Goal: Task Accomplishment & Management: Manage account settings

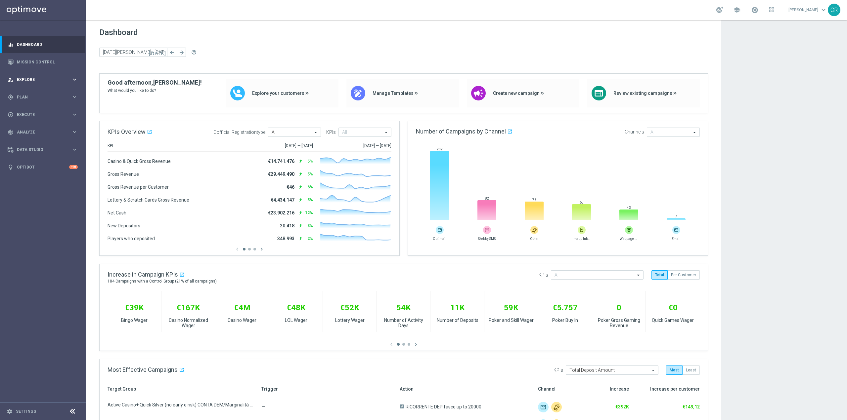
scroll to position [12956, 0]
click at [25, 75] on div "person_search Explore keyboard_arrow_right" at bounding box center [42, 80] width 85 height 18
click at [26, 178] on span "Plan" at bounding box center [44, 177] width 55 height 4
click at [48, 141] on link "Optimail" at bounding box center [45, 140] width 48 height 5
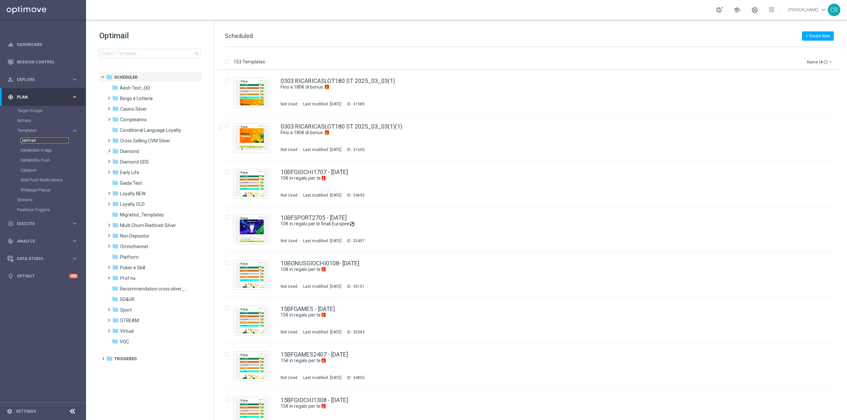
click at [34, 140] on link "Optimail" at bounding box center [45, 140] width 48 height 5
click at [146, 53] on input at bounding box center [149, 53] width 101 height 9
type input "2BONUSGIOCHI130825 - [DATE]"
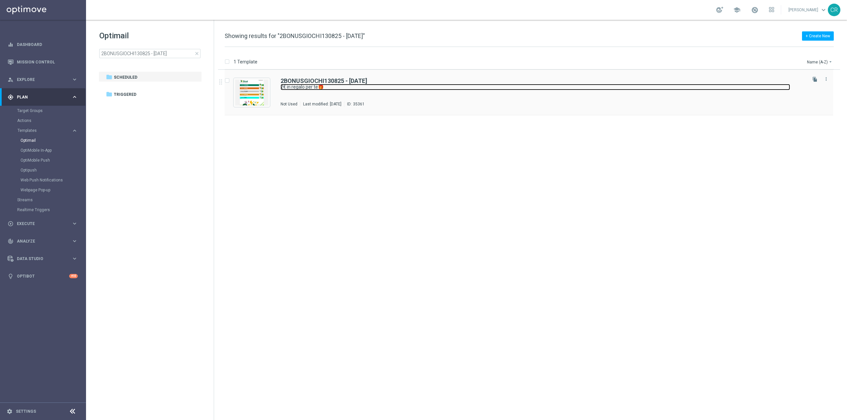
click at [424, 89] on link "2€ in regalo per te🎁" at bounding box center [535, 87] width 509 height 6
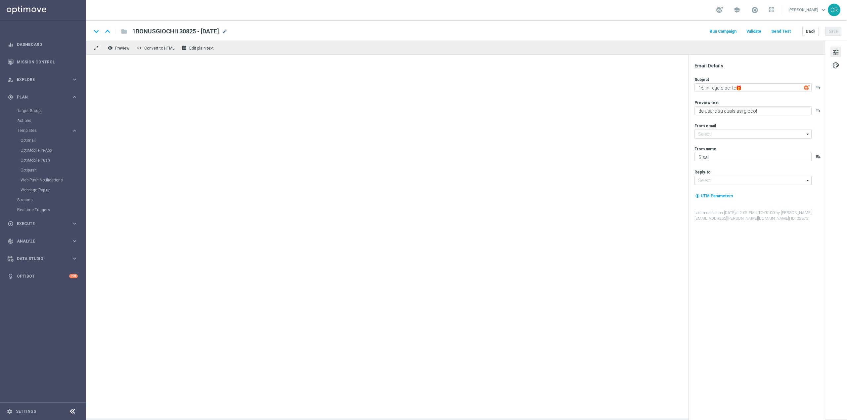
type textarea "2€ in regalo per te🎁"
type input "[EMAIL_ADDRESS][DOMAIN_NAME]"
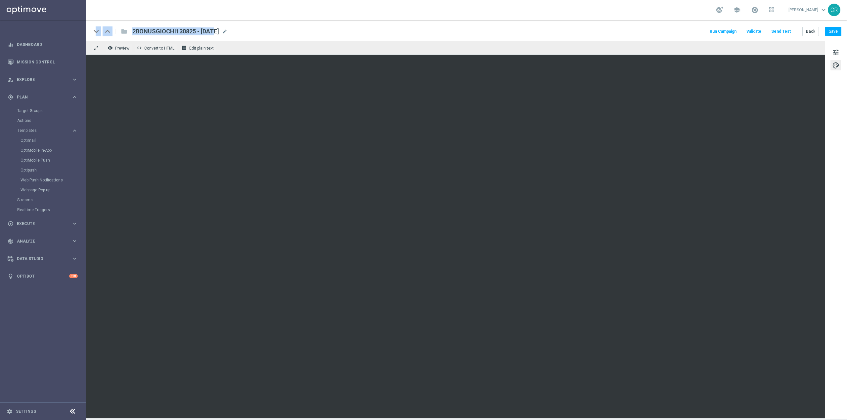
drag, startPoint x: 195, startPoint y: 32, endPoint x: 85, endPoint y: 39, distance: 109.7
click at [85, 39] on main "equalizer Dashboard Mission Control" at bounding box center [423, 210] width 847 height 420
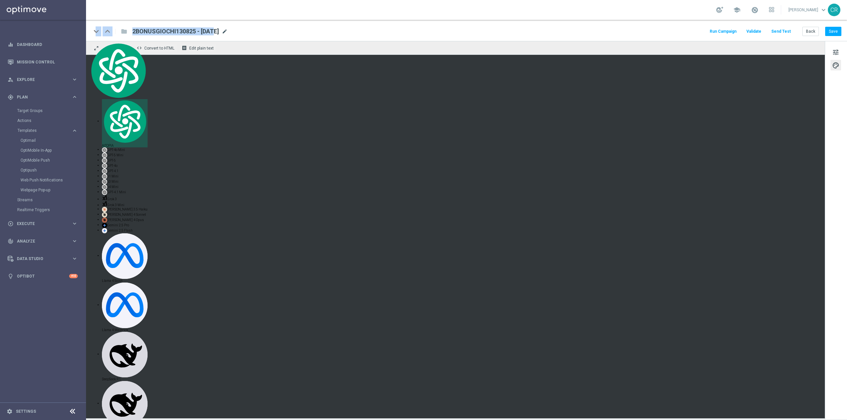
click at [228, 32] on span "mode_edit" at bounding box center [225, 31] width 6 height 6
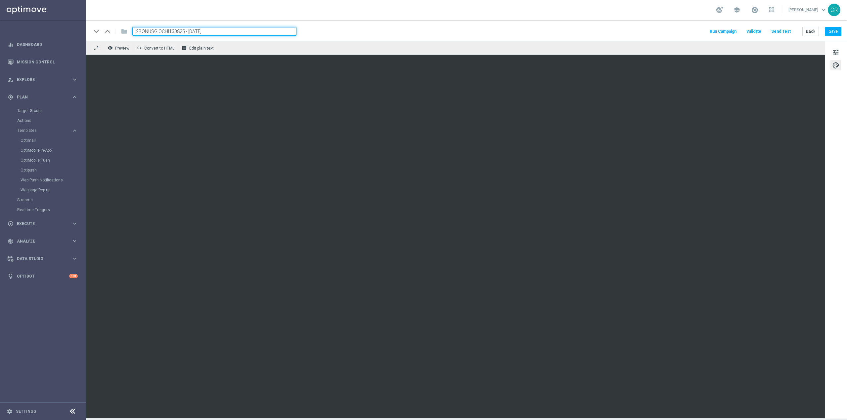
drag, startPoint x: 184, startPoint y: 33, endPoint x: 129, endPoint y: 33, distance: 54.9
click at [129, 33] on div "2BONUSGIOCHI130825 - [DATE]" at bounding box center [211, 31] width 169 height 9
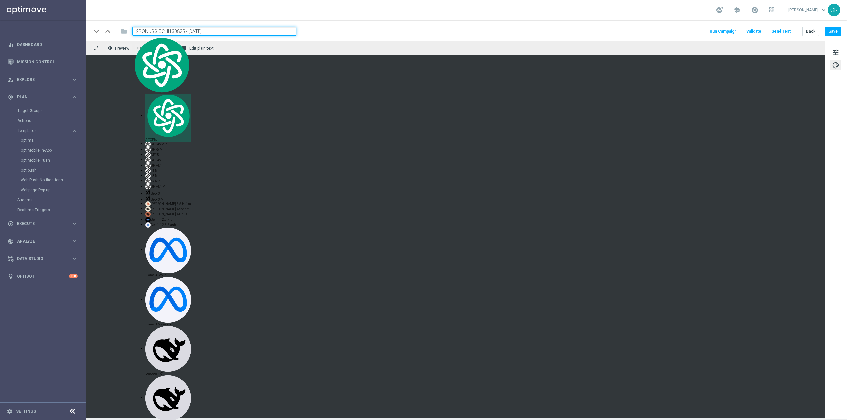
paste input "708"
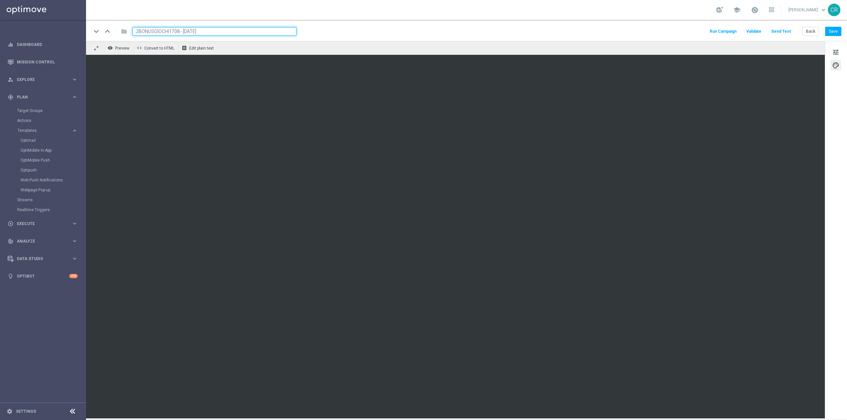
type input "2BONUSGIOCHI1708 - [DATE]"
click at [842, 30] on div "keyboard_arrow_down keyboard_arrow_up folder 2BONUSGIOCHI1708 - [DATE] Run Camp…" at bounding box center [466, 30] width 761 height 21
click at [836, 30] on button "Save" at bounding box center [833, 31] width 16 height 9
click at [837, 51] on span "tune" at bounding box center [835, 52] width 7 height 9
click at [836, 32] on button "Save" at bounding box center [833, 31] width 16 height 9
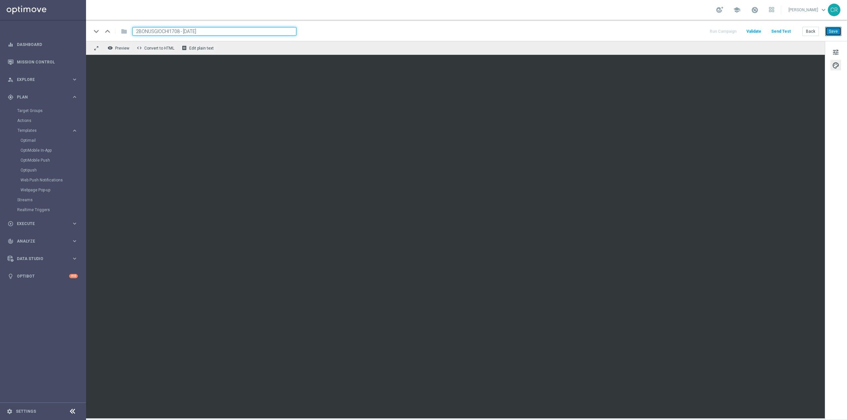
click at [838, 27] on button "Save" at bounding box center [833, 31] width 16 height 9
click at [31, 141] on link "Optimail" at bounding box center [45, 140] width 48 height 5
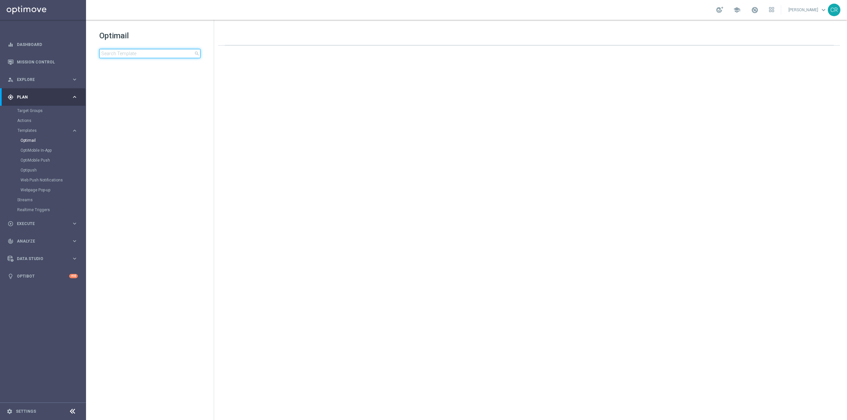
click at [177, 55] on input at bounding box center [149, 53] width 101 height 9
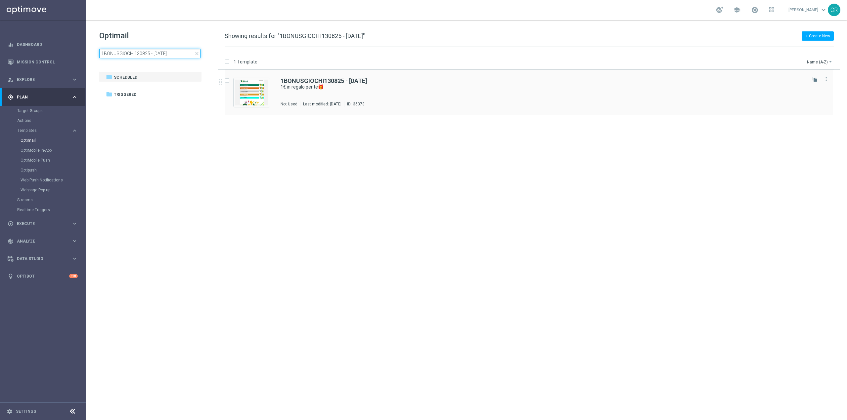
type input "1BONUSGIOCHI130825 - [DATE]"
click at [500, 94] on div "1BONUSGIOCHI130825 - [DATE] 1€ in regalo per te🎁 Not Used Last modified: [DATE]…" at bounding box center [543, 92] width 525 height 29
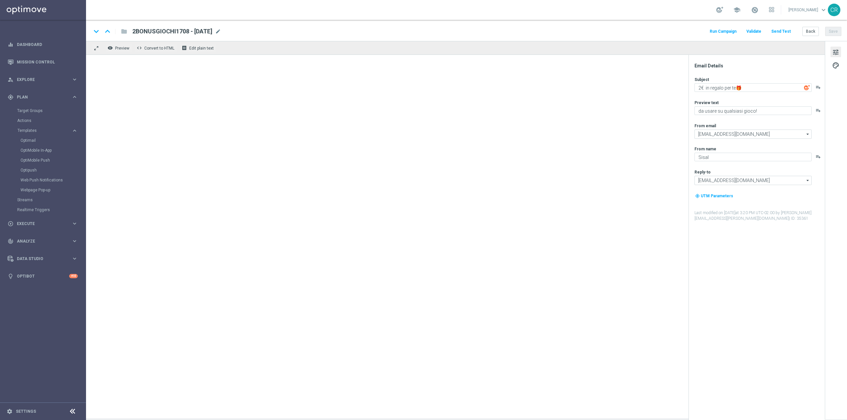
type textarea "1€ in regalo per te🎁"
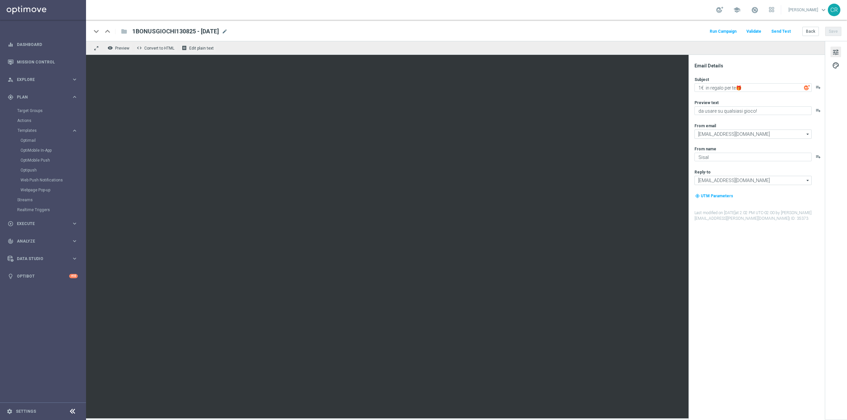
click at [194, 31] on span "1BONUSGIOCHI130825 - [DATE]" at bounding box center [175, 31] width 87 height 8
click at [183, 29] on input "1BONUSGIOCHI130825 - [DATE]" at bounding box center [214, 31] width 164 height 9
type input "1BONUSGIOCHI1708 - [DATE]"
click at [836, 29] on button "Save" at bounding box center [833, 31] width 16 height 9
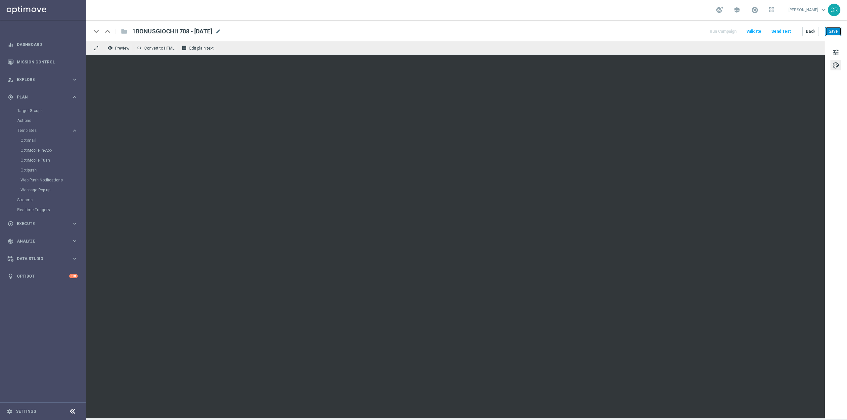
click at [832, 29] on button "Save" at bounding box center [833, 31] width 16 height 9
click at [201, 29] on span "1BONUSGIOCHI1708 - [DATE]" at bounding box center [172, 31] width 80 height 8
drag, startPoint x: 219, startPoint y: 31, endPoint x: 0, endPoint y: 40, distance: 219.5
click at [0, 40] on main "equalizer Dashboard Mission Control" at bounding box center [423, 210] width 847 height 420
click at [38, 111] on link "Target Groups" at bounding box center [43, 110] width 52 height 5
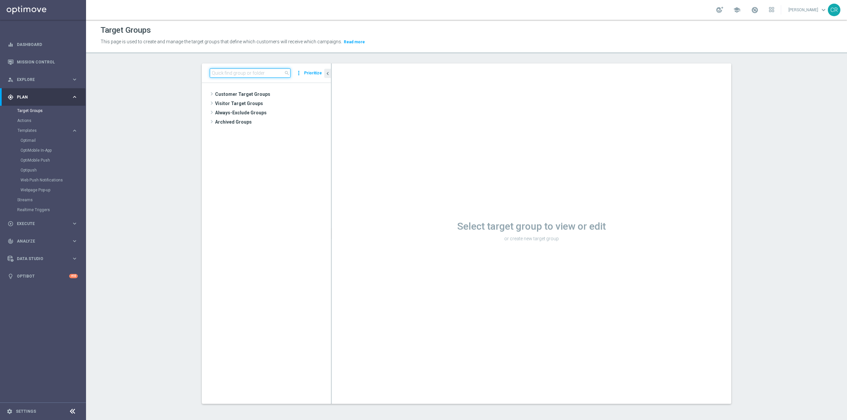
click at [262, 71] on input at bounding box center [250, 72] width 81 height 9
paste input "Churn 0-12M Talent ggr nb > 0 lftime NO Sport"
type input "Churn 0-12M Talent ggr nb > 0 lftime NO Sport"
click at [306, 114] on span "Churn 0-12M Talent ggr nb > 0 lftime NO Sport" at bounding box center [275, 113] width 81 height 6
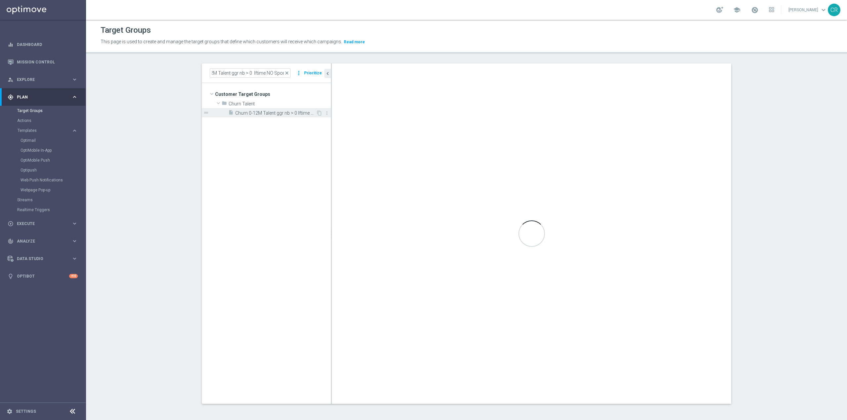
scroll to position [0, 0]
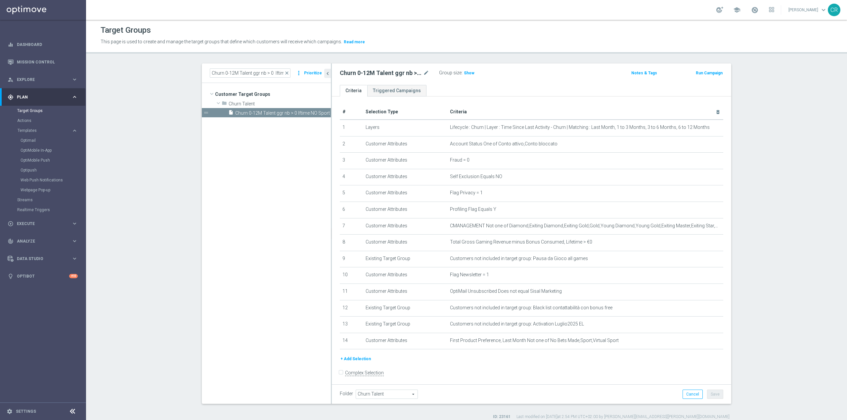
click at [713, 72] on button "Run Campaign" at bounding box center [709, 72] width 28 height 7
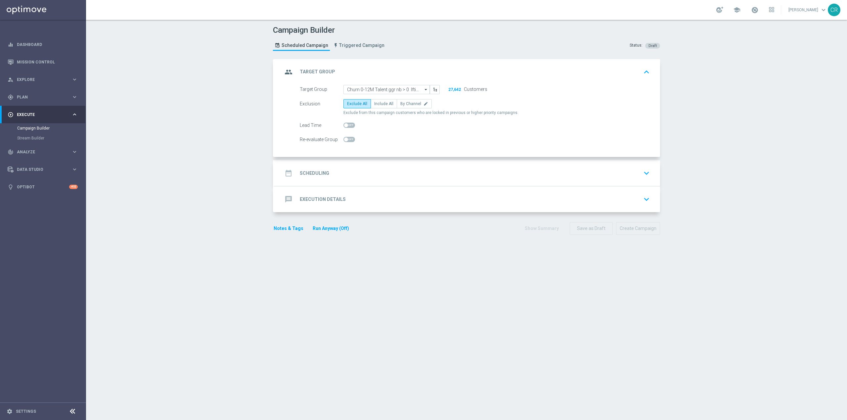
click at [643, 172] on icon "keyboard_arrow_down" at bounding box center [646, 173] width 10 height 10
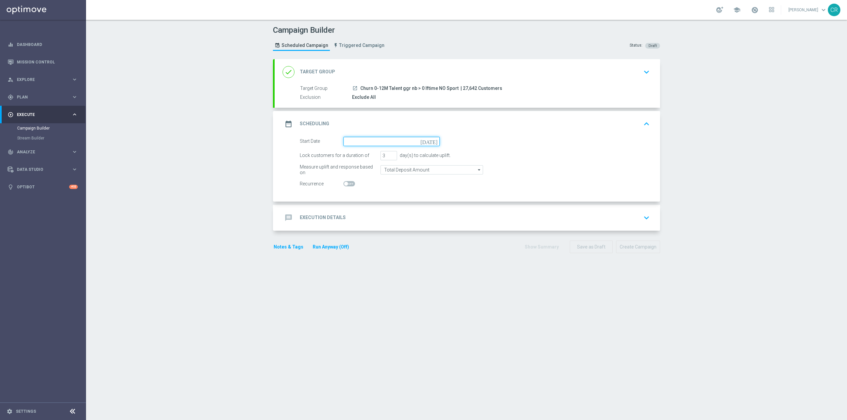
click at [404, 143] on input at bounding box center [391, 141] width 96 height 9
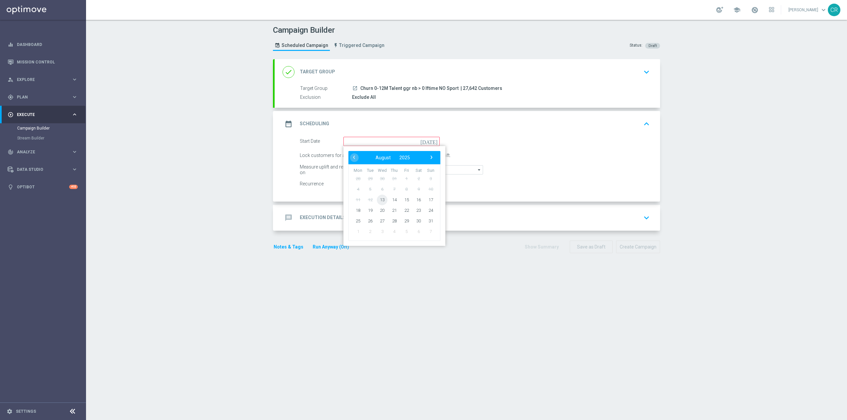
click at [380, 200] on span "13" at bounding box center [382, 200] width 11 height 11
type input "[DATE]"
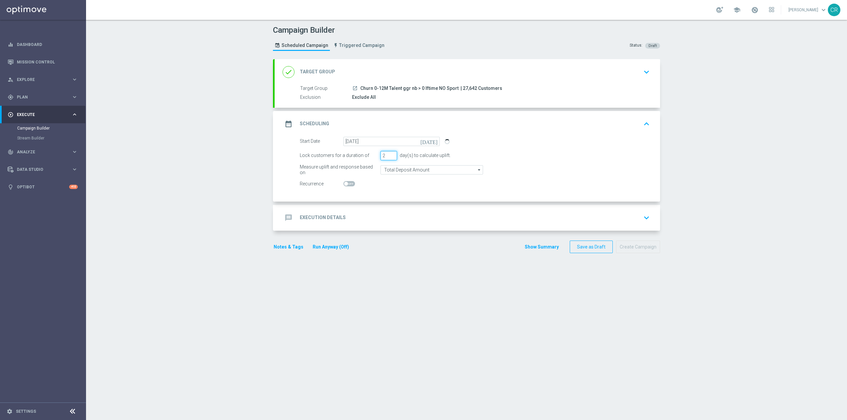
click at [389, 158] on input "2" at bounding box center [388, 155] width 17 height 9
click at [389, 158] on input "1" at bounding box center [388, 155] width 17 height 9
click at [390, 154] on input "2" at bounding box center [388, 155] width 17 height 9
click at [390, 154] on input "3" at bounding box center [388, 155] width 17 height 9
type input "4"
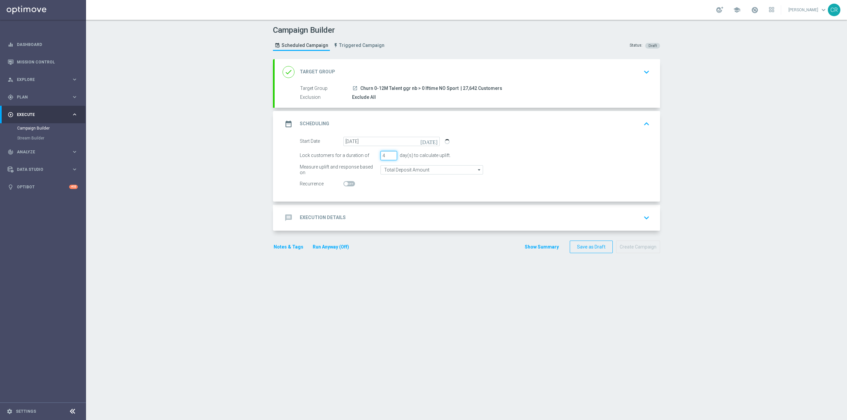
click at [390, 154] on input "4" at bounding box center [388, 155] width 17 height 9
click at [461, 170] on input "Total Deposit Amount" at bounding box center [431, 169] width 103 height 9
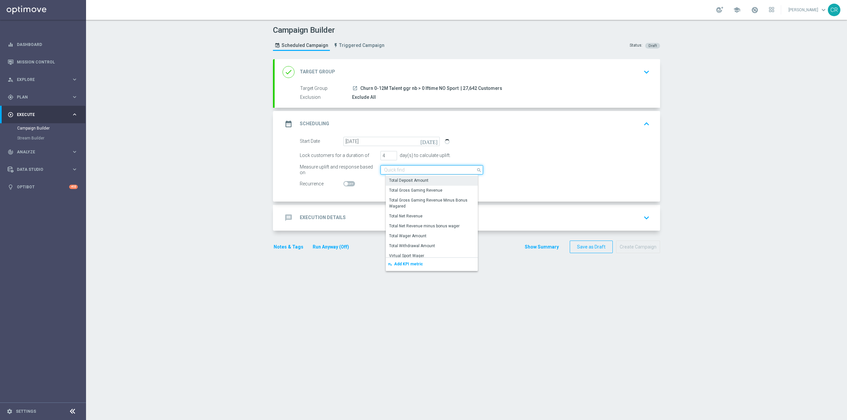
scroll to position [152, 0]
click at [446, 228] on div "Total Wager Amount" at bounding box center [434, 232] width 97 height 9
type input "Total Wager Amount"
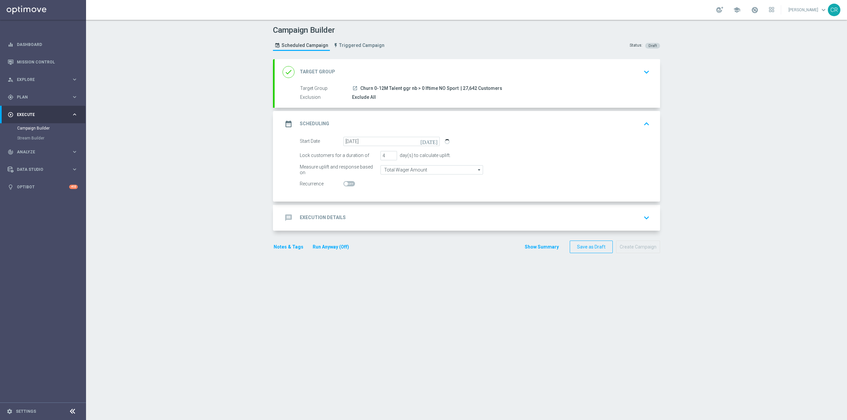
click at [497, 218] on div "message Execution Details keyboard_arrow_down" at bounding box center [468, 218] width 370 height 13
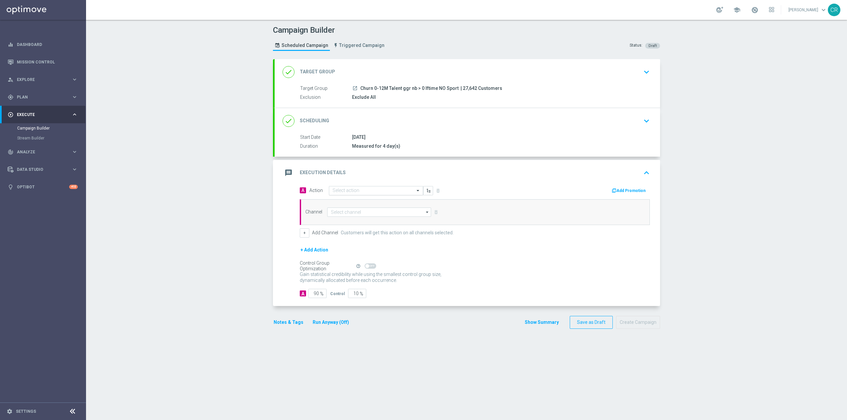
click at [396, 187] on div "Select action" at bounding box center [376, 190] width 94 height 9
paste input "BF 2€ TUTTI I GIOCHI"
type input "BF 2€ TUTTI I GIOCHI"
click at [380, 212] on div "BF 2€ TUTTI I GIOCHI edit" at bounding box center [375, 213] width 87 height 11
click at [388, 192] on input "text" at bounding box center [369, 191] width 74 height 6
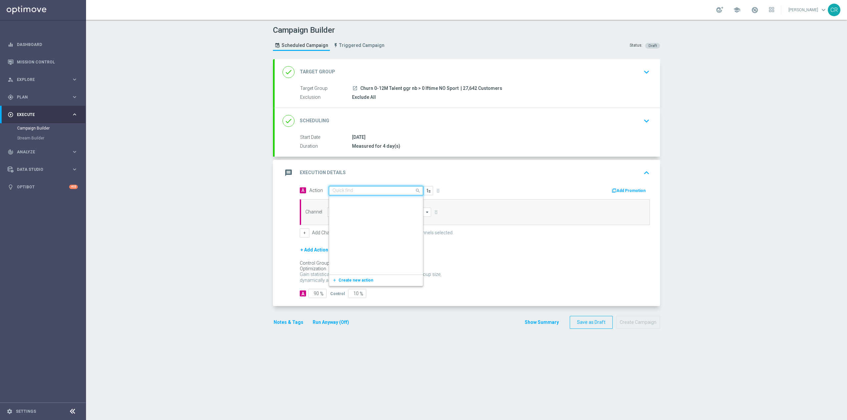
scroll to position [13340, 0]
click at [537, 166] on div "message Execution Details keyboard_arrow_up" at bounding box center [467, 173] width 385 height 26
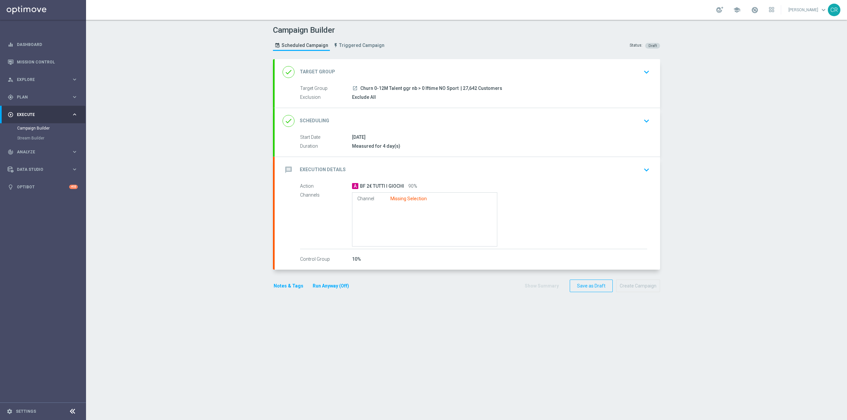
click at [642, 170] on icon "keyboard_arrow_down" at bounding box center [646, 170] width 10 height 10
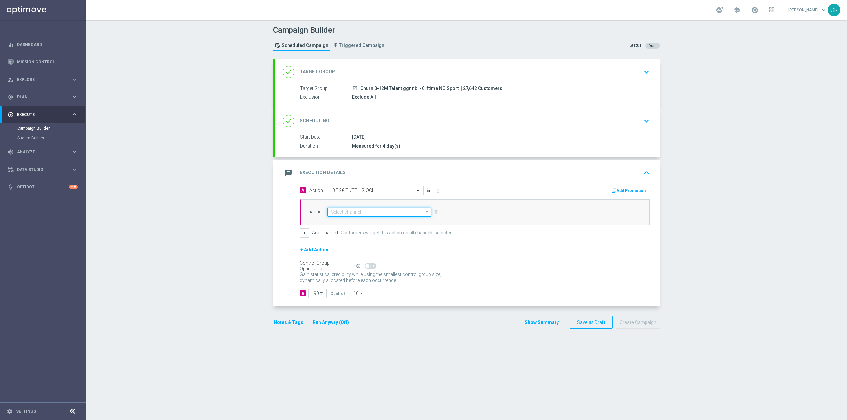
click at [413, 211] on input at bounding box center [379, 212] width 104 height 9
click at [394, 223] on div "Optimail" at bounding box center [381, 221] width 99 height 9
type input "Optimail"
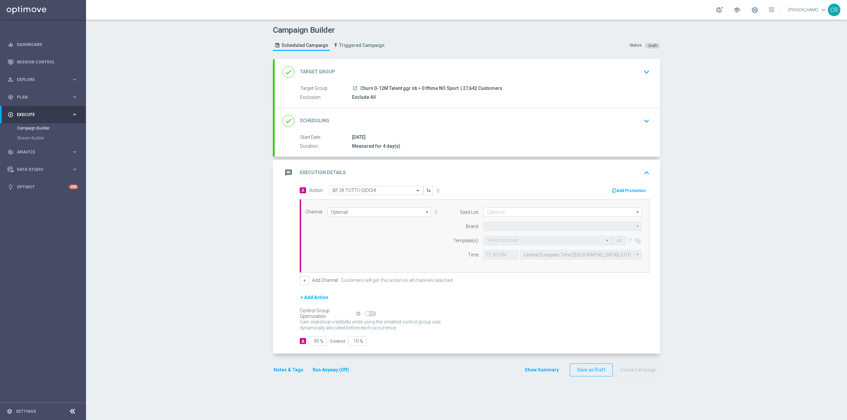
type input "Sisal Marketing"
click at [550, 241] on input "text" at bounding box center [541, 241] width 109 height 6
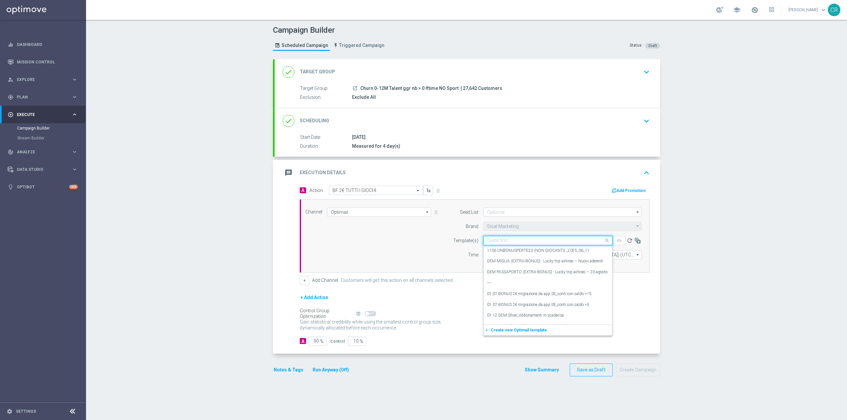
paste input "2BONUSGIOCHI1708 - [DATE]"
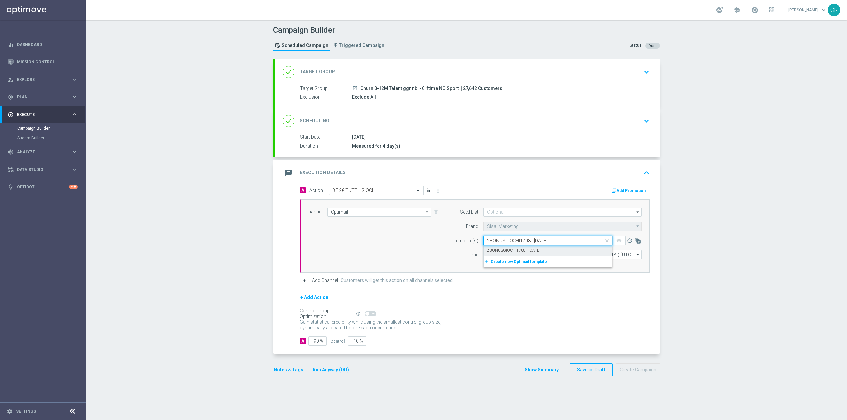
click at [545, 251] on div "2BONUSGIOCHI1708 - [DATE]" at bounding box center [548, 250] width 122 height 11
type input "2BONUSGIOCHI1708 - [DATE]"
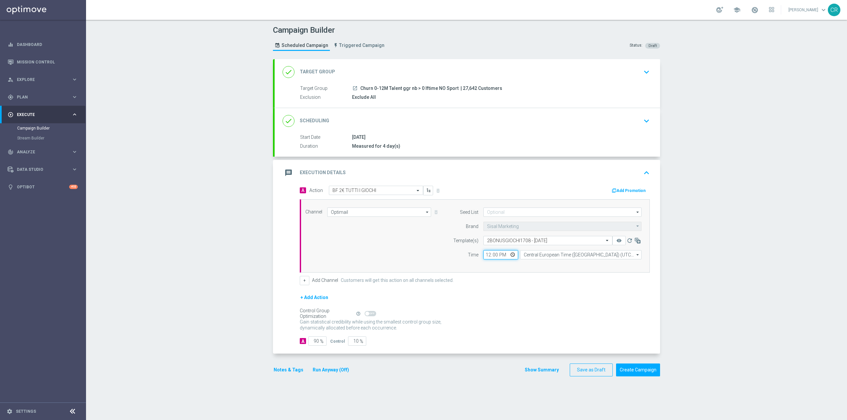
click at [509, 255] on input "12:00" at bounding box center [500, 254] width 35 height 9
click at [547, 292] on form "A Action Select action BF 2€ TUTTI I GIOCHI delete_forever Add Promotion Channe…" at bounding box center [475, 266] width 350 height 160
type input "18:30"
click at [639, 189] on button "Add Promotion" at bounding box center [629, 190] width 37 height 7
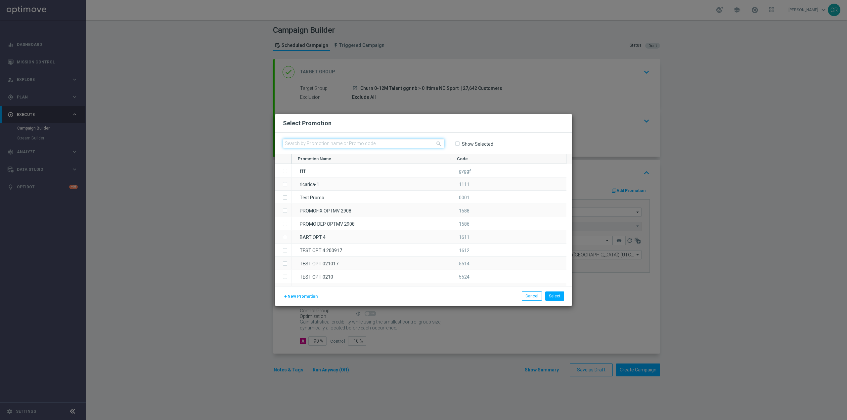
click at [312, 145] on input "text" at bounding box center [363, 143] width 161 height 9
paste input "228810"
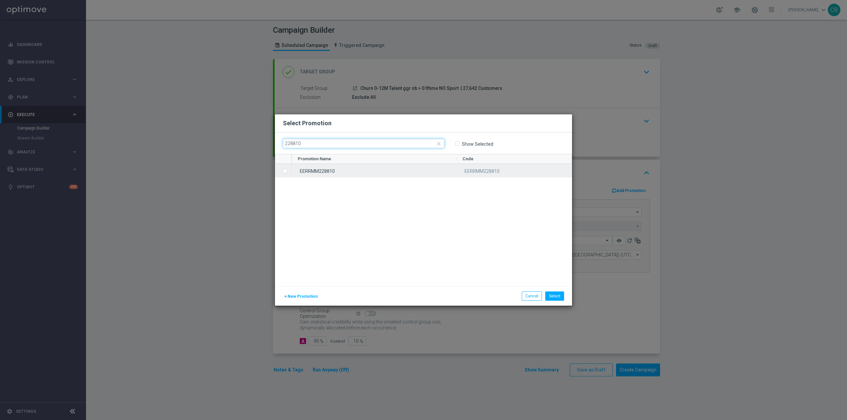
type input "228810"
click at [285, 170] on input "Press SPACE to select this row." at bounding box center [285, 168] width 4 height 4
click at [561, 298] on button "Select" at bounding box center [554, 296] width 19 height 9
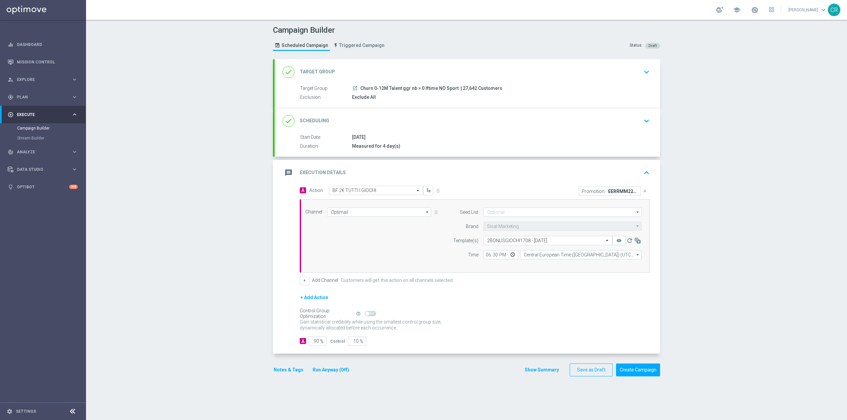
click at [641, 121] on icon "keyboard_arrow_down" at bounding box center [646, 121] width 10 height 10
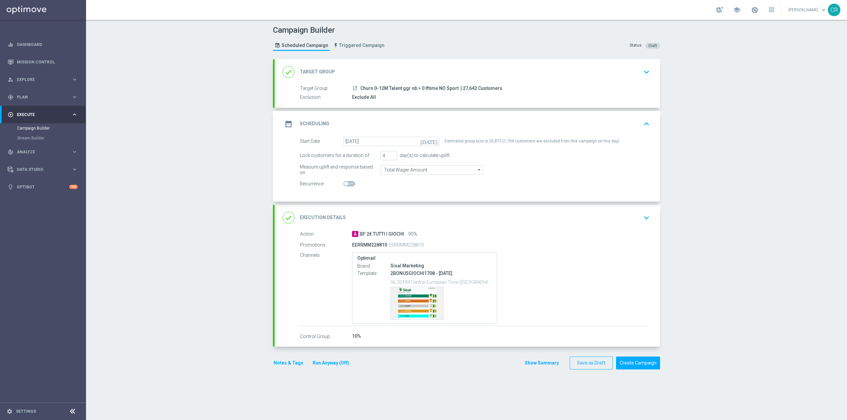
click at [288, 363] on button "Notes & Tags" at bounding box center [288, 363] width 31 height 8
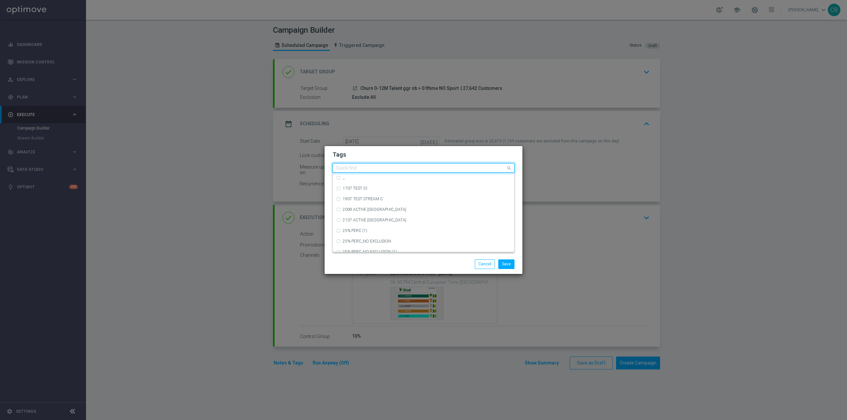
click at [372, 166] on input "text" at bounding box center [421, 169] width 170 height 6
type input "c"
click at [337, 201] on div "talent + expert" at bounding box center [423, 201] width 175 height 11
type input "talen"
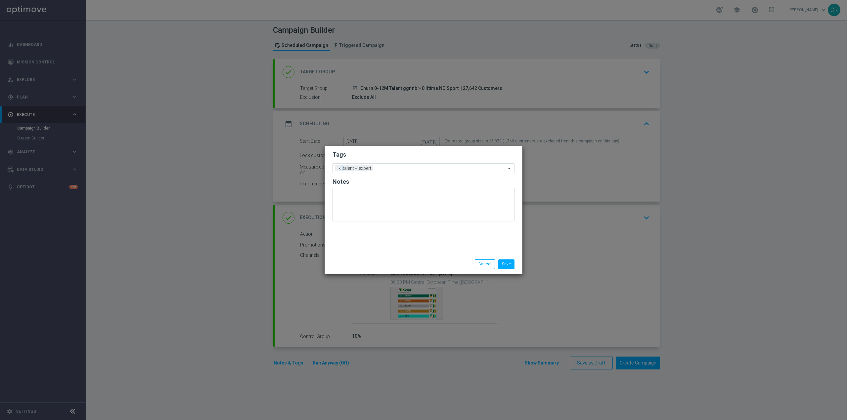
click at [341, 236] on div "Tags Add a new tag × talent + expert Notes" at bounding box center [424, 200] width 198 height 109
click at [415, 168] on input "text" at bounding box center [440, 169] width 130 height 6
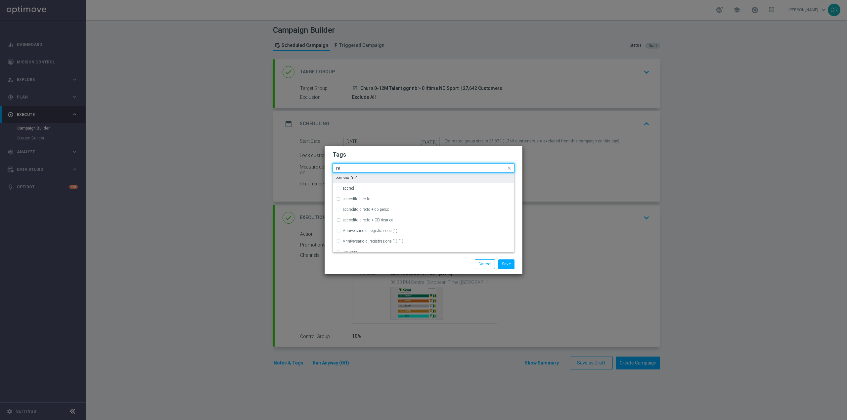
type input "r"
click at [339, 199] on div "reactivation" at bounding box center [423, 200] width 175 height 11
type input "act"
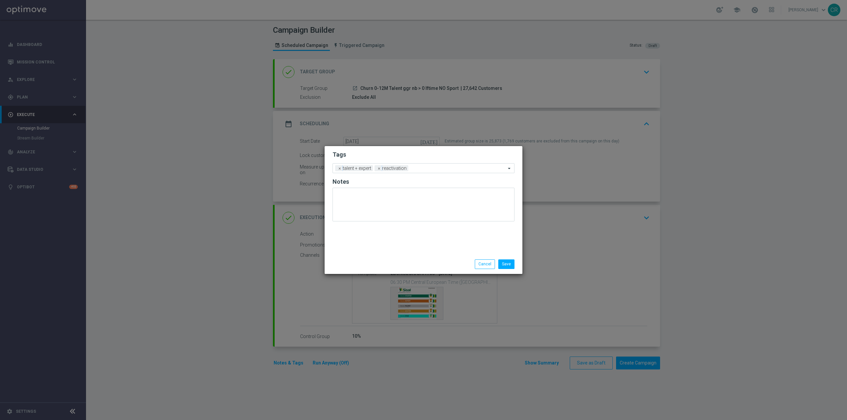
click at [407, 262] on div "Save Cancel" at bounding box center [455, 264] width 128 height 9
click at [457, 166] on input "text" at bounding box center [421, 169] width 170 height 6
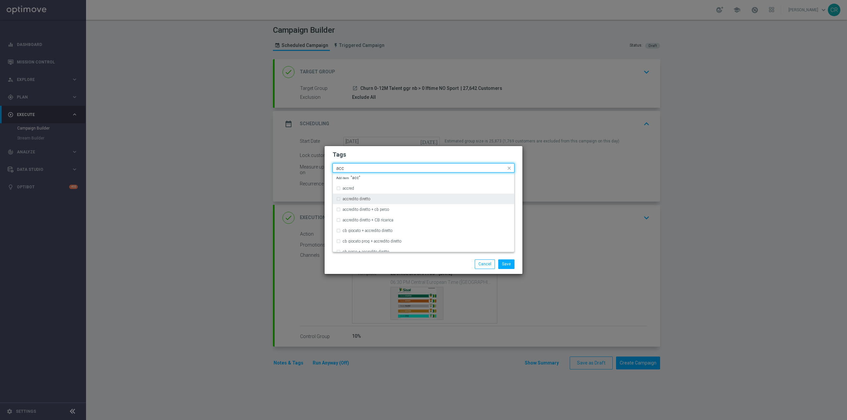
click at [350, 198] on label "accredito diretto" at bounding box center [356, 199] width 27 height 4
type input "acc"
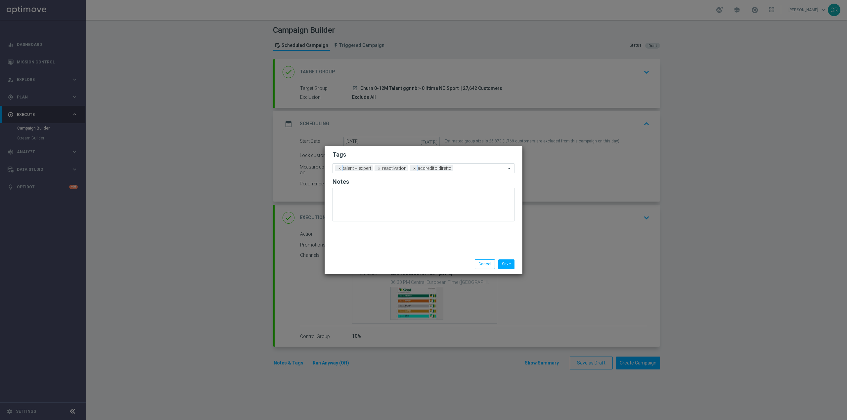
click at [366, 271] on div "Save Cancel" at bounding box center [424, 264] width 198 height 19
click at [472, 171] on input "text" at bounding box center [481, 169] width 50 height 6
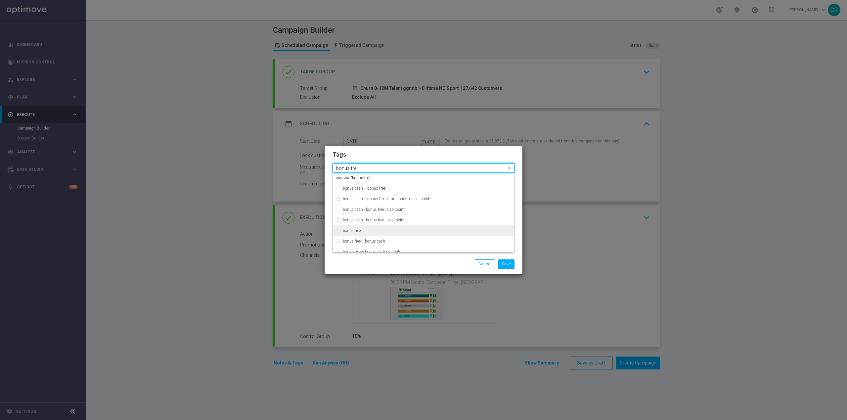
click at [340, 231] on div "bonus free" at bounding box center [423, 231] width 175 height 11
type input "bonus fre"
click at [374, 268] on div "Save Cancel" at bounding box center [424, 264] width 192 height 9
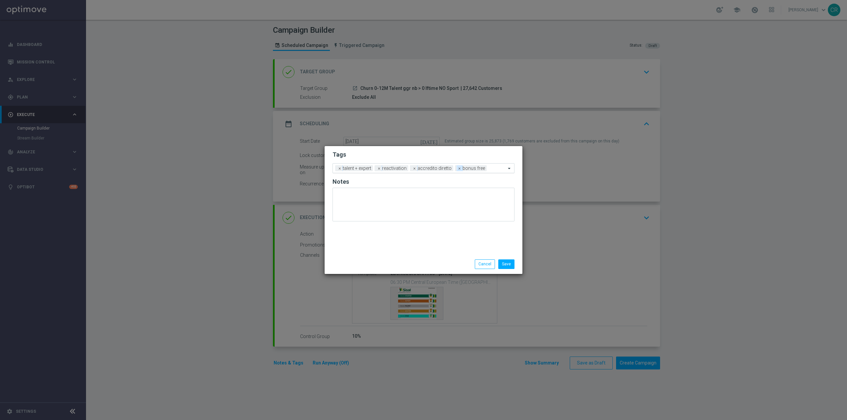
click at [458, 169] on span "×" at bounding box center [460, 168] width 6 height 6
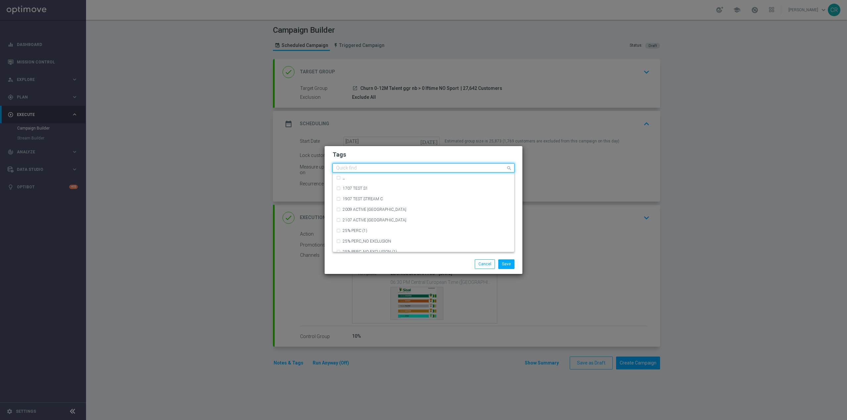
click at [460, 168] on input "text" at bounding box center [421, 169] width 170 height 6
click at [339, 178] on div "all" at bounding box center [423, 178] width 175 height 11
type input "all"
click at [460, 270] on div "Save Cancel" at bounding box center [424, 264] width 198 height 19
click at [493, 166] on input "text" at bounding box center [421, 169] width 170 height 6
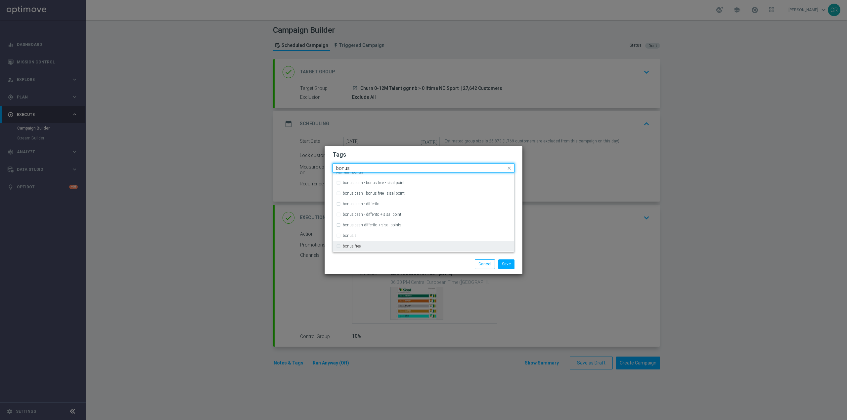
scroll to position [165, 0]
click at [376, 204] on div "bonus free" at bounding box center [427, 203] width 168 height 4
type input "bonus"
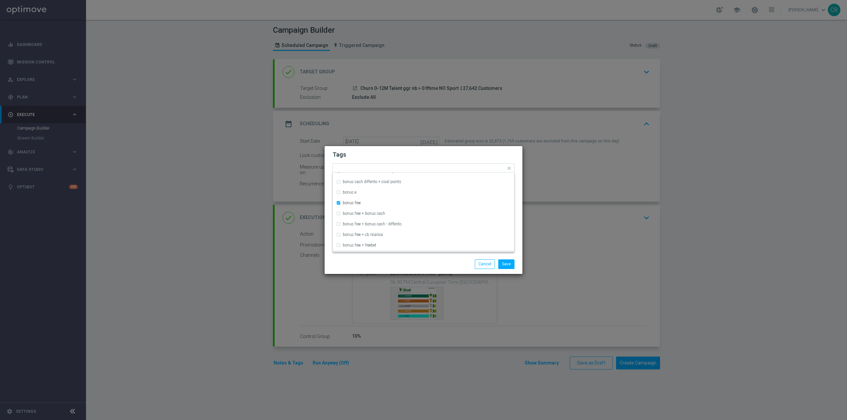
click at [373, 258] on div "Save Cancel" at bounding box center [424, 264] width 198 height 19
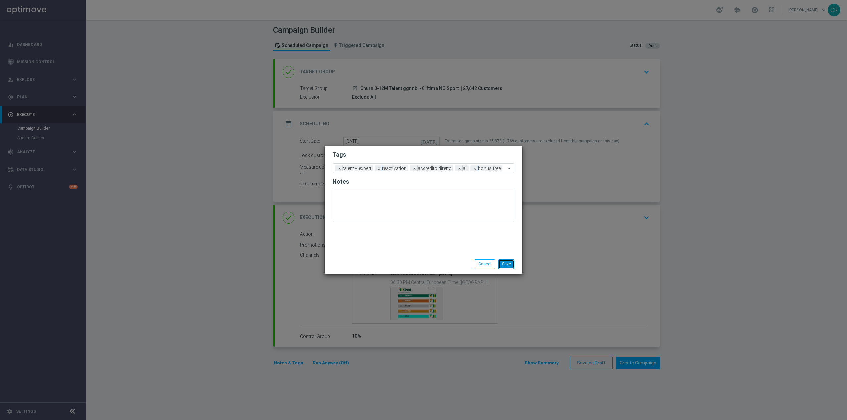
drag, startPoint x: 513, startPoint y: 265, endPoint x: 502, endPoint y: 264, distance: 11.0
click at [502, 264] on button "Save" at bounding box center [506, 264] width 16 height 9
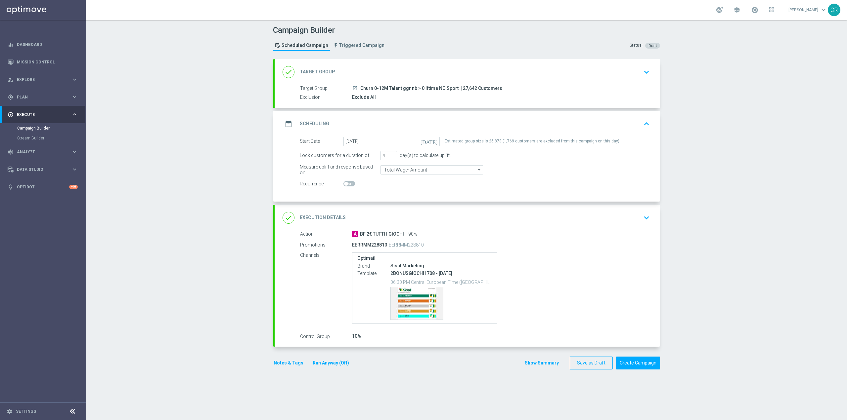
click at [450, 287] on div "Template preview" at bounding box center [441, 303] width 102 height 33
click at [423, 302] on div "Template preview" at bounding box center [417, 303] width 52 height 32
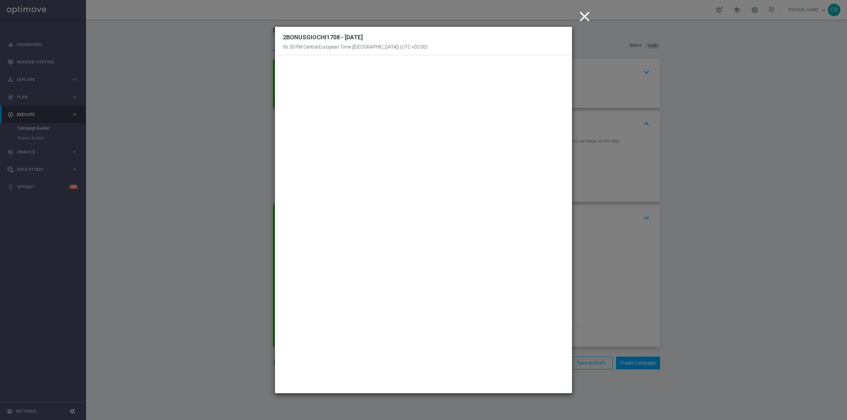
click at [589, 13] on icon "close" at bounding box center [584, 16] width 17 height 17
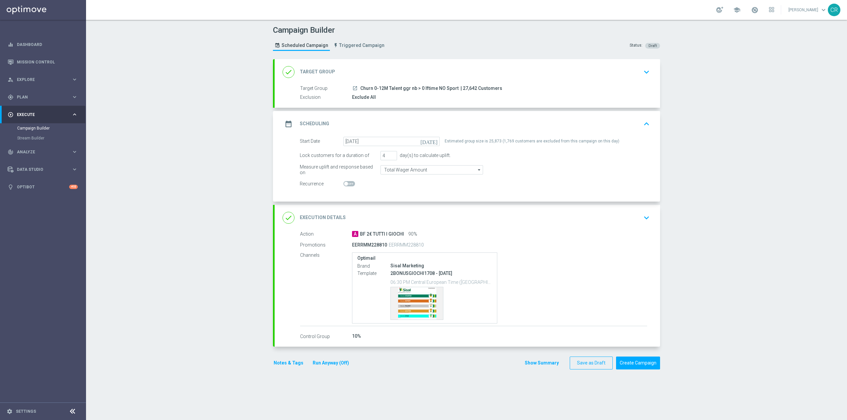
click at [643, 216] on icon "keyboard_arrow_down" at bounding box center [646, 218] width 10 height 10
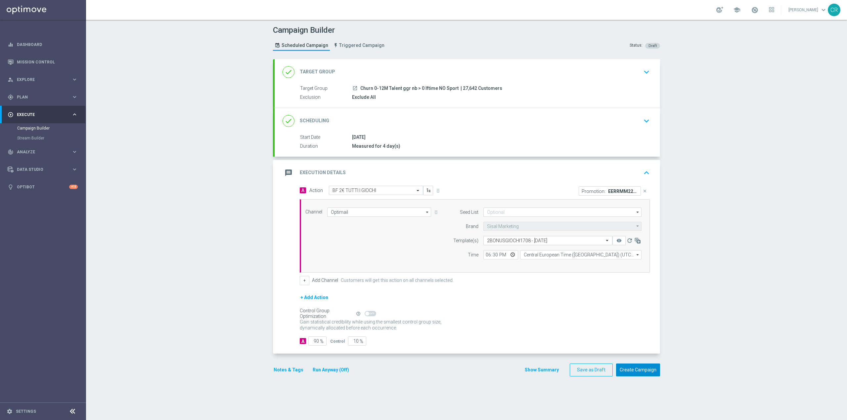
click at [637, 371] on button "Create Campaign" at bounding box center [638, 370] width 44 height 13
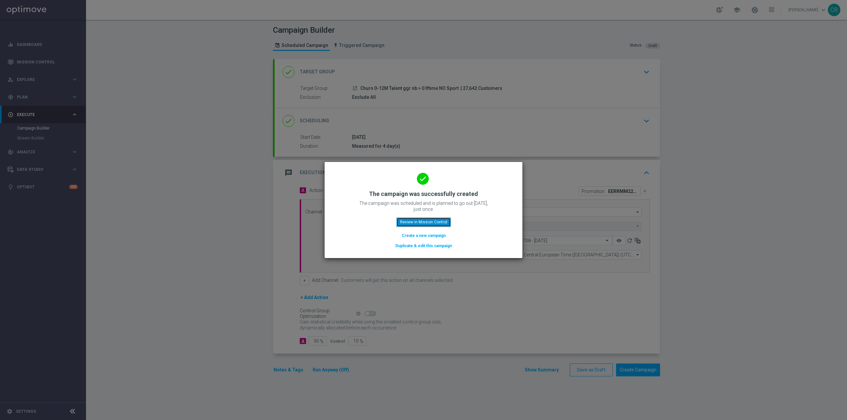
click at [425, 225] on button "Review in Mission Control" at bounding box center [423, 222] width 55 height 9
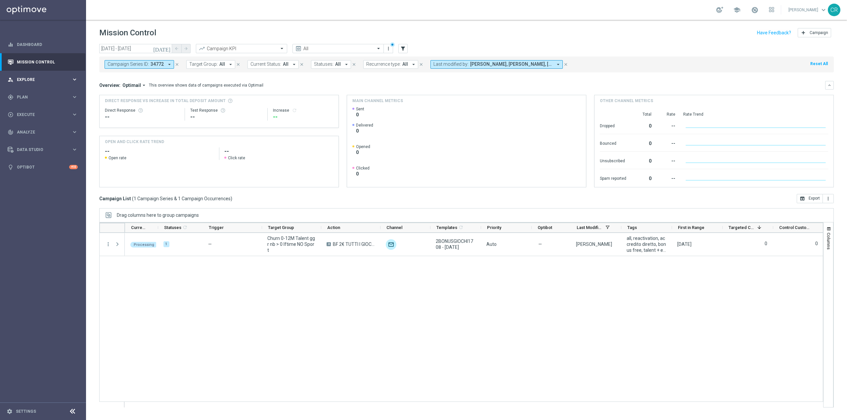
click at [45, 79] on span "Explore" at bounding box center [44, 80] width 55 height 4
click at [45, 94] on link "Customer Explorer" at bounding box center [43, 93] width 52 height 5
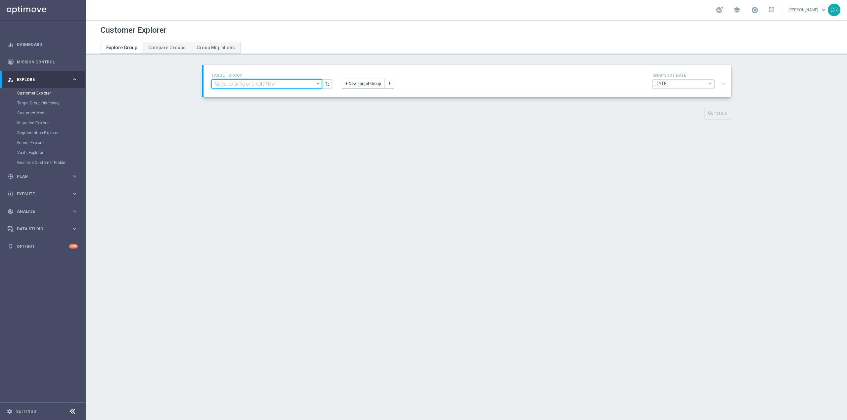
click at [229, 85] on input at bounding box center [266, 83] width 110 height 9
paste input "1BONUSGIOCHI1708 - [DATE]"
type input "1BONUSGIOCHI1708 - [DATE]"
click at [257, 218] on div "Customer Explorer Explore Group Compare Groups Group Migrations TARGET GROUP 1B…" at bounding box center [466, 220] width 761 height 401
click at [22, 59] on link "Mission Control" at bounding box center [47, 62] width 61 height 18
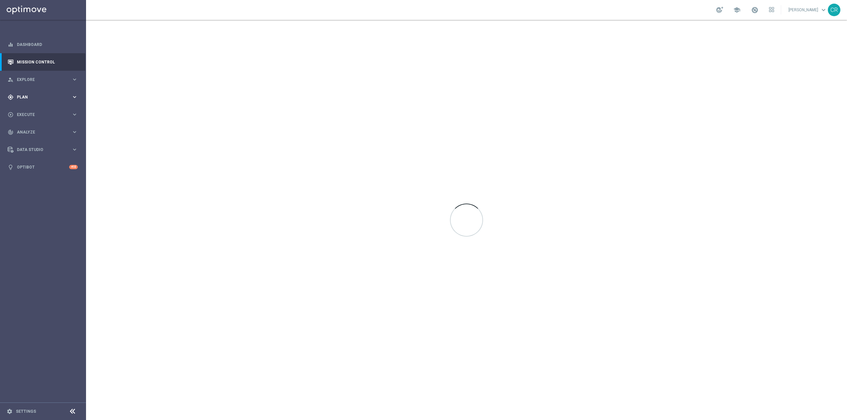
click at [38, 100] on div "gps_fixed Plan" at bounding box center [40, 97] width 64 height 6
click at [39, 109] on link "Target Groups" at bounding box center [43, 110] width 52 height 5
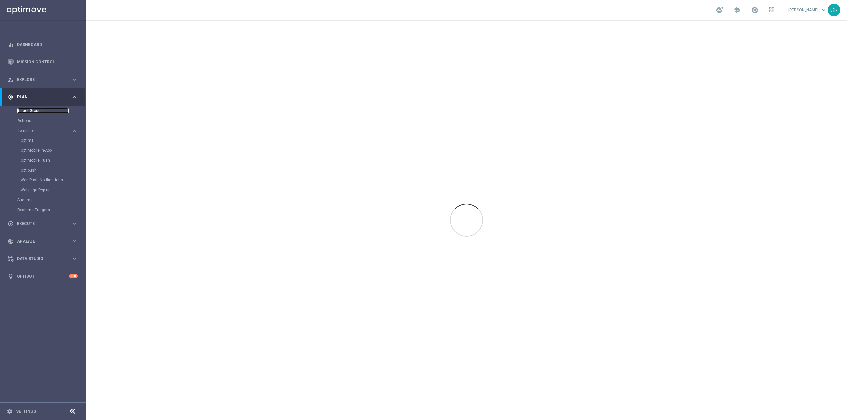
click at [30, 109] on link "Target Groups" at bounding box center [43, 110] width 52 height 5
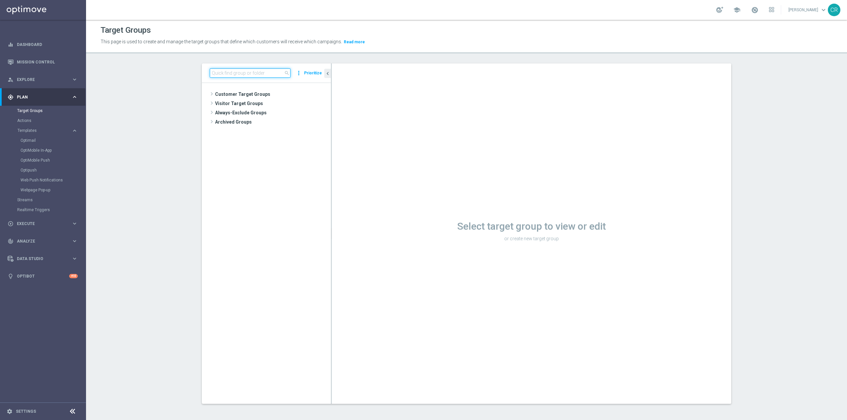
click at [230, 75] on input at bounding box center [250, 72] width 81 height 9
paste input "1BONUSGIOCHI1708 - [DATE]"
type input "1"
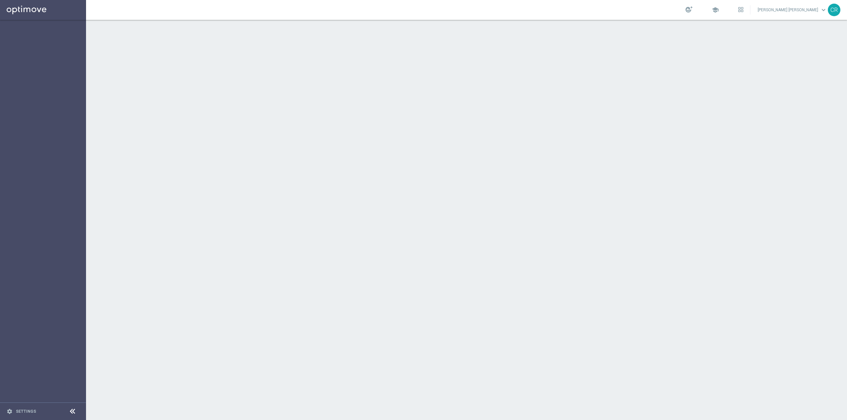
scroll to position [12956, 0]
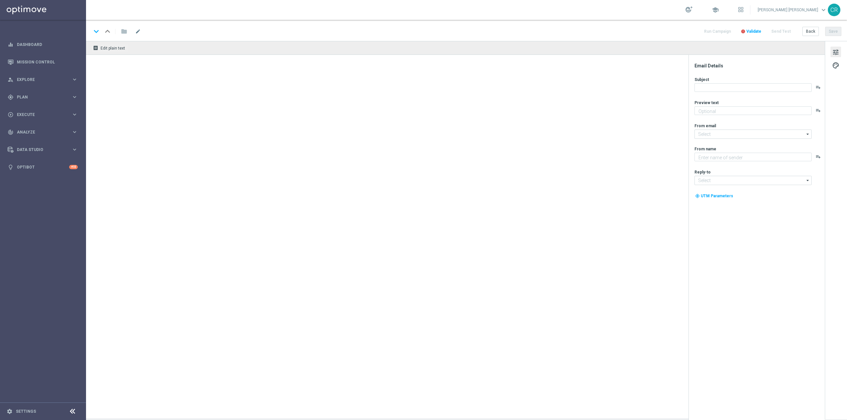
type textarea "da usare su qualsiasi gioco!"
type textarea "Sisal"
type input "[EMAIL_ADDRESS][DOMAIN_NAME]"
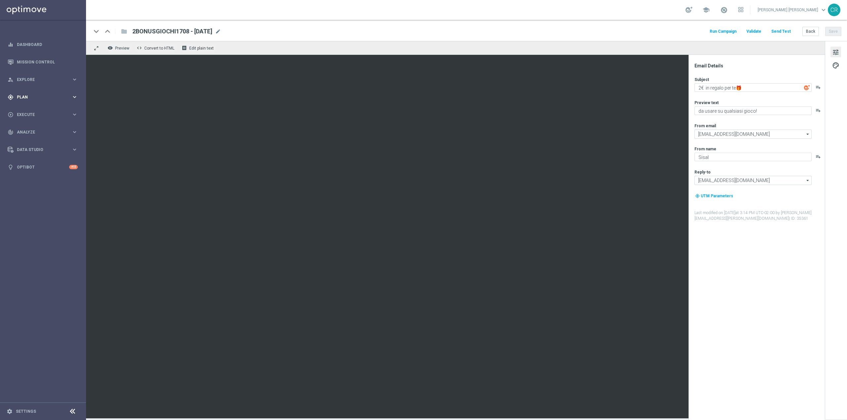
click at [24, 94] on div "gps_fixed Plan" at bounding box center [40, 97] width 64 height 6
click at [39, 128] on button "Templates keyboard_arrow_right" at bounding box center [47, 130] width 61 height 5
click at [34, 141] on link "Optimail" at bounding box center [45, 140] width 48 height 5
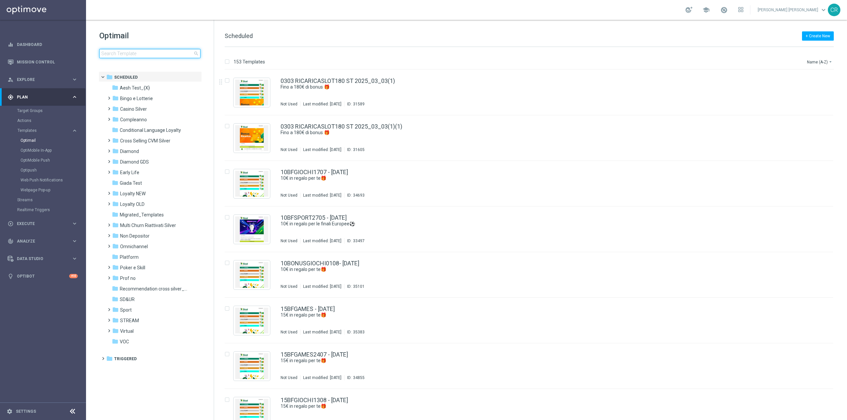
click at [176, 56] on input at bounding box center [149, 53] width 101 height 9
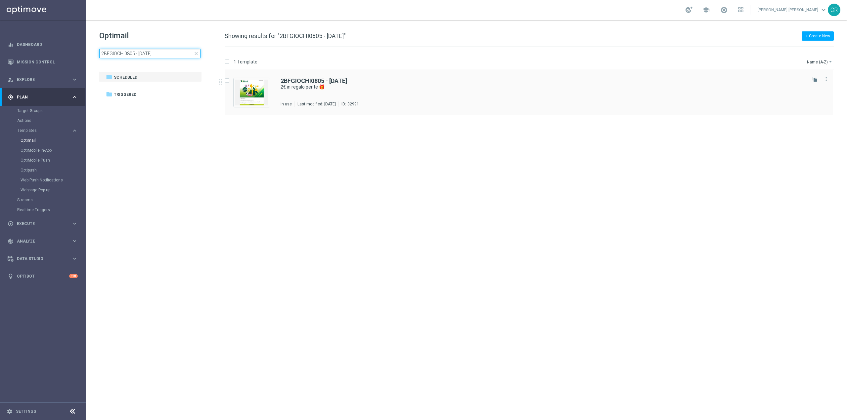
type input "2BFGIOCHI0805 - 2025-05-08"
click at [524, 92] on div "2BFGIOCHI0805 - 2025-05-08 2€ in regalo per te 🎁 In use Last modified: Thursday…" at bounding box center [543, 92] width 525 height 29
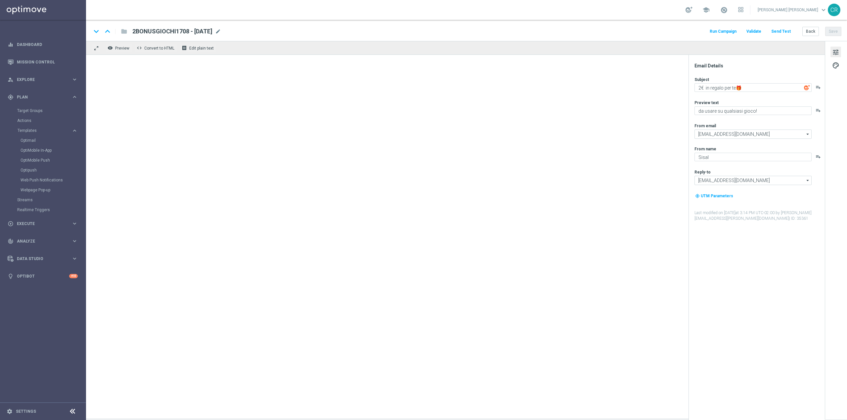
type textarea "2€ in regalo per te 🎁"
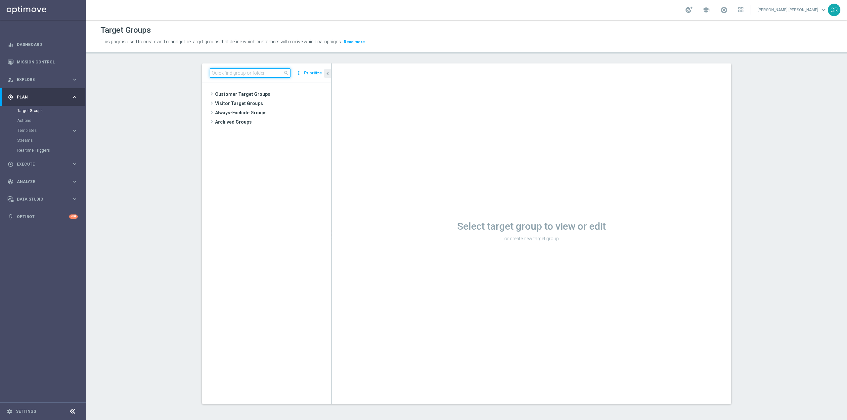
click at [258, 71] on input at bounding box center [250, 72] width 81 height 9
paste input "Churn 0-12M Talent ggr nb < 0 lftime"
type input "Churn 0-12M Talent ggr nb < 0 lftime"
click at [276, 113] on span "Churn 0-12M Talent ggr nb < 0 lftime" at bounding box center [275, 113] width 80 height 6
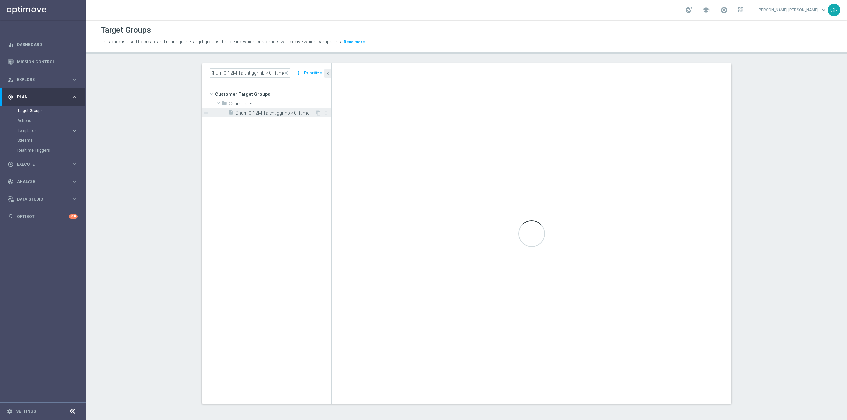
scroll to position [0, 0]
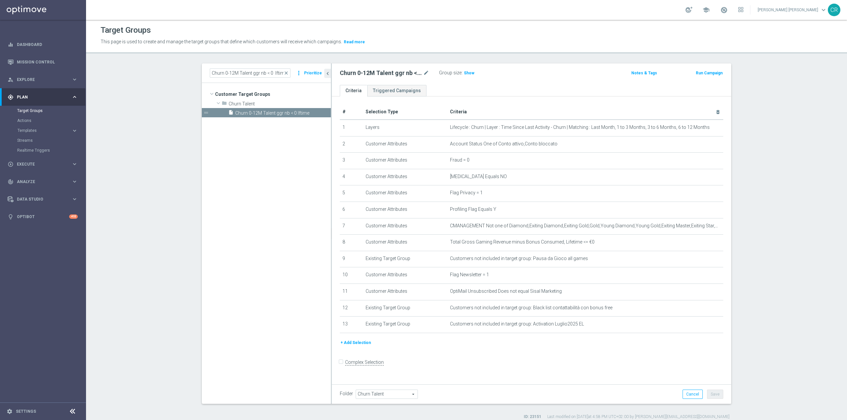
click at [706, 71] on button "Run Campaign" at bounding box center [709, 72] width 28 height 7
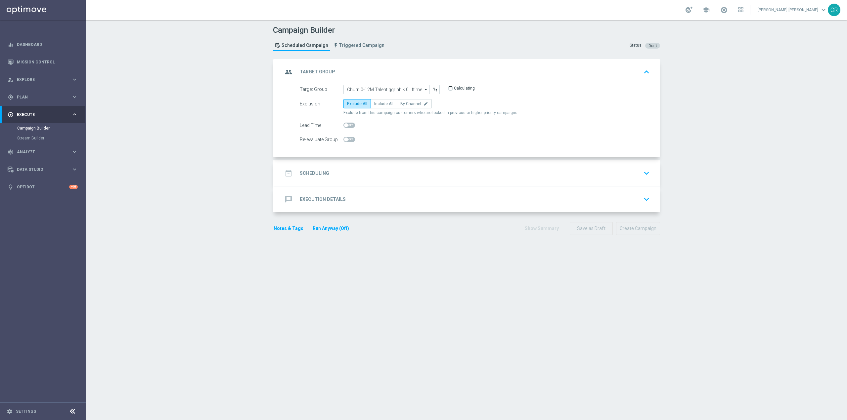
click at [637, 173] on div "date_range Scheduling keyboard_arrow_down" at bounding box center [468, 173] width 370 height 13
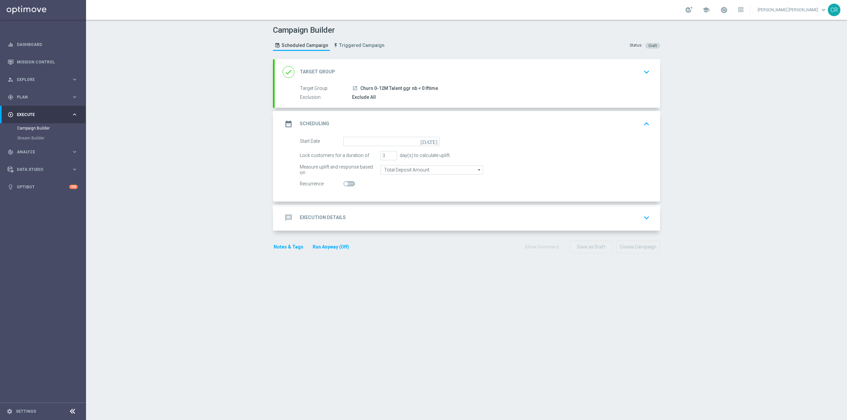
click at [432, 140] on icon "[DATE]" at bounding box center [430, 140] width 20 height 7
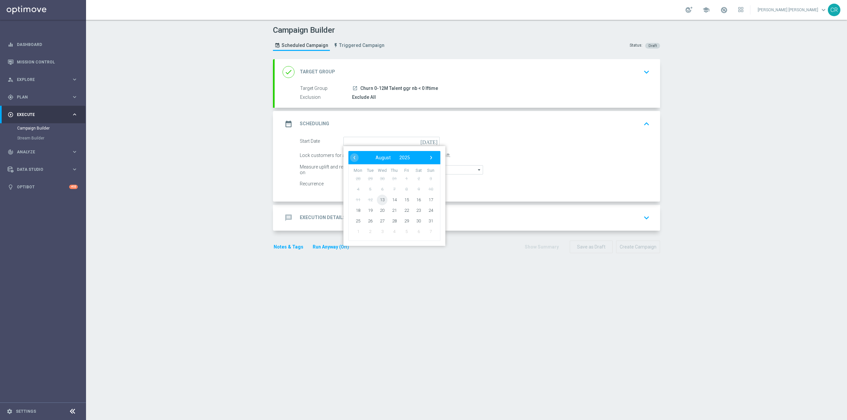
click at [380, 201] on span "13" at bounding box center [382, 200] width 11 height 11
type input "[DATE]"
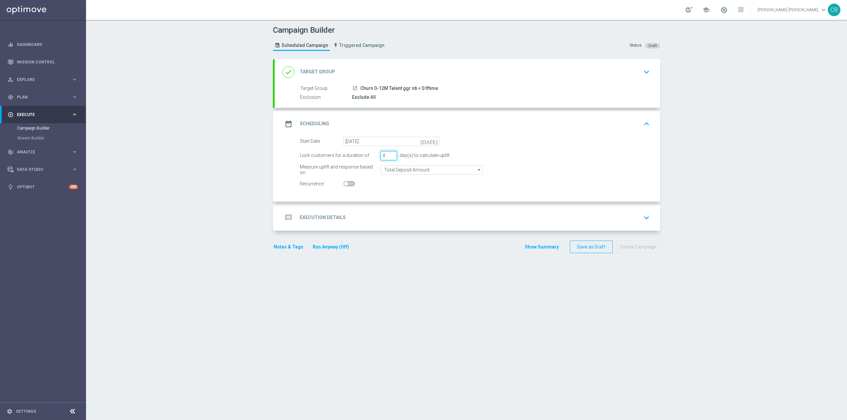
type input "4"
click at [391, 153] on input "4" at bounding box center [388, 155] width 17 height 9
click at [446, 170] on input "Total Deposit Amount" at bounding box center [431, 169] width 103 height 9
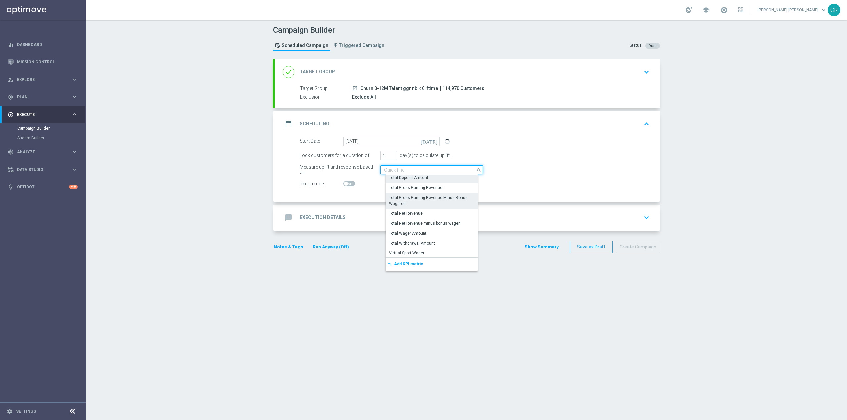
scroll to position [152, 0]
click at [426, 234] on div "Total Wager Amount" at bounding box center [434, 233] width 97 height 10
type input "Total Wager Amount"
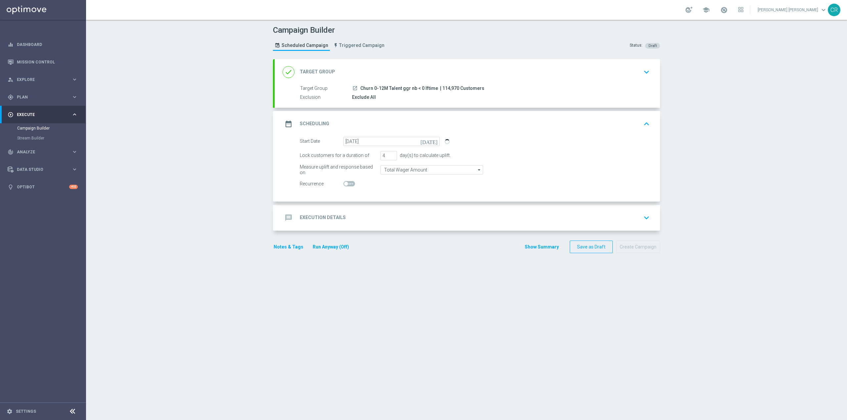
click at [646, 217] on icon "keyboard_arrow_down" at bounding box center [646, 218] width 10 height 10
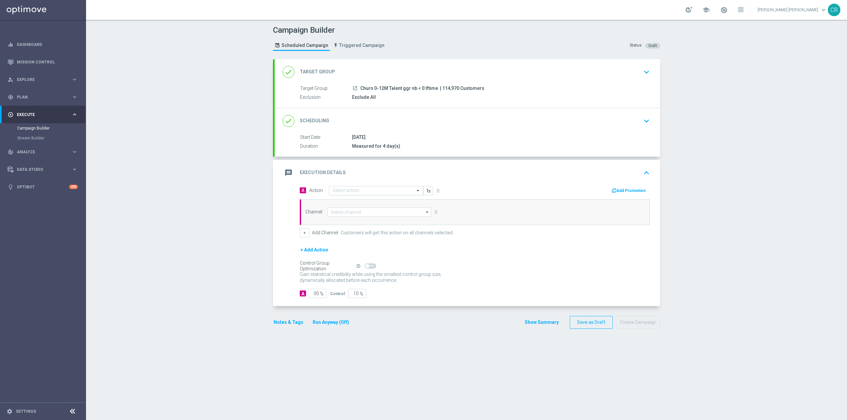
click at [381, 191] on input "text" at bounding box center [369, 191] width 74 height 6
paste input "BF 1€ TUTTI I GIOCHI"
type input "BF 1€ TUTTI I GIOCHI"
click at [374, 265] on div "BF 1€ TUTTI I GIOCHI edit" at bounding box center [375, 267] width 87 height 11
click at [398, 213] on input at bounding box center [379, 212] width 104 height 9
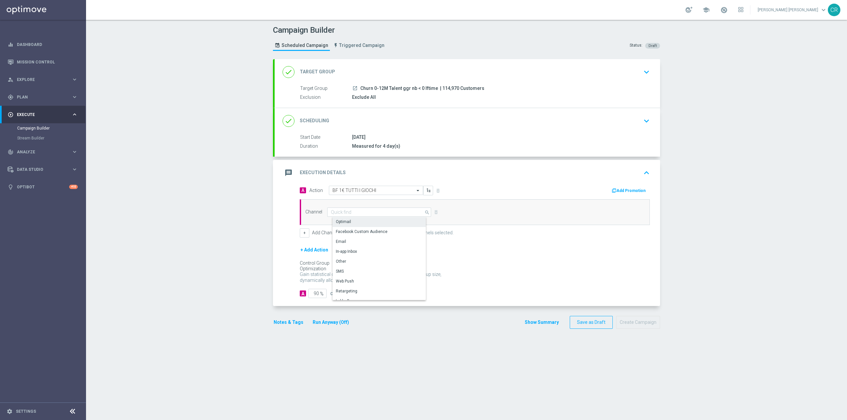
click at [386, 223] on div "Optimail" at bounding box center [381, 221] width 99 height 9
type input "Optimail"
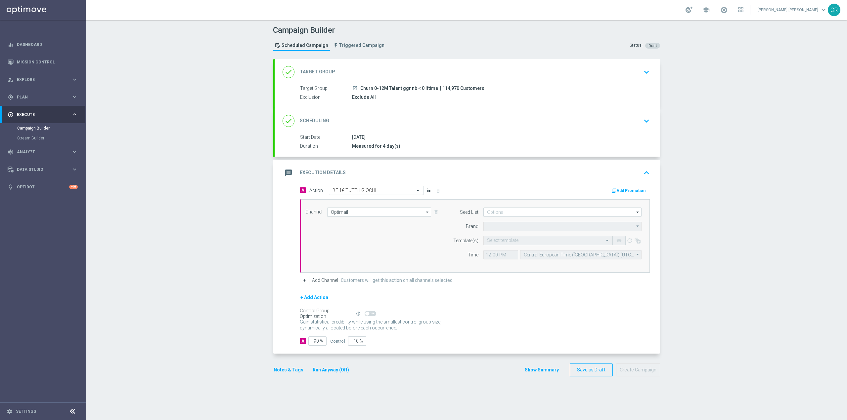
type input "Sisal Marketing"
click at [520, 241] on input "text" at bounding box center [541, 241] width 109 height 6
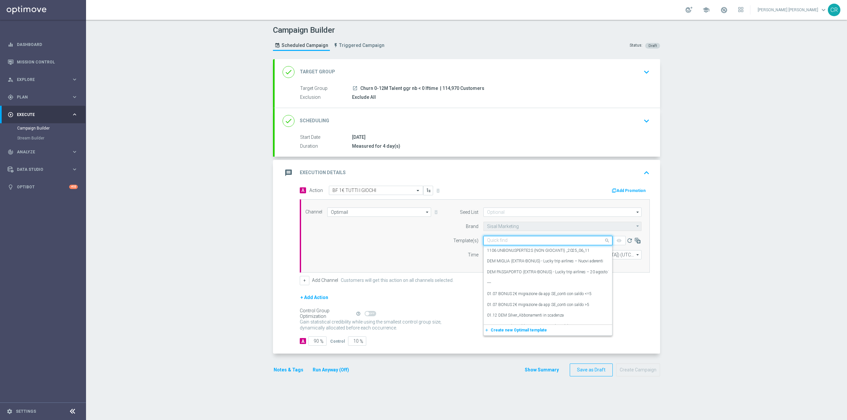
paste input "1BONUSGIOCHI1708 - [DATE]"
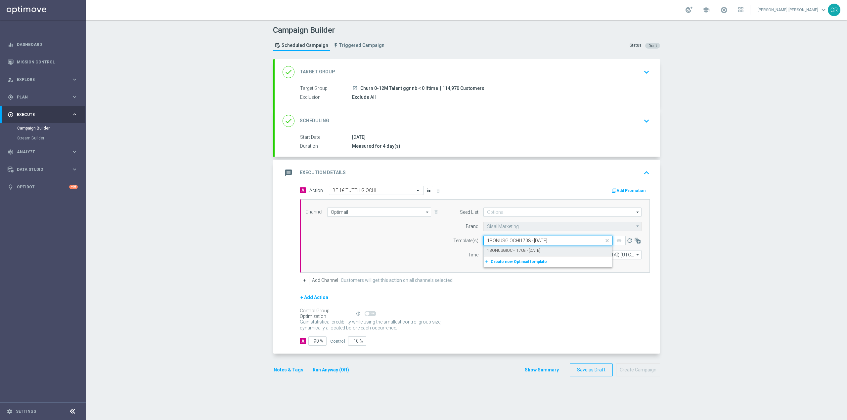
click at [561, 251] on div "1BONUSGIOCHI1708 - [DATE]" at bounding box center [548, 250] width 122 height 11
type input "1BONUSGIOCHI1708 - [DATE]"
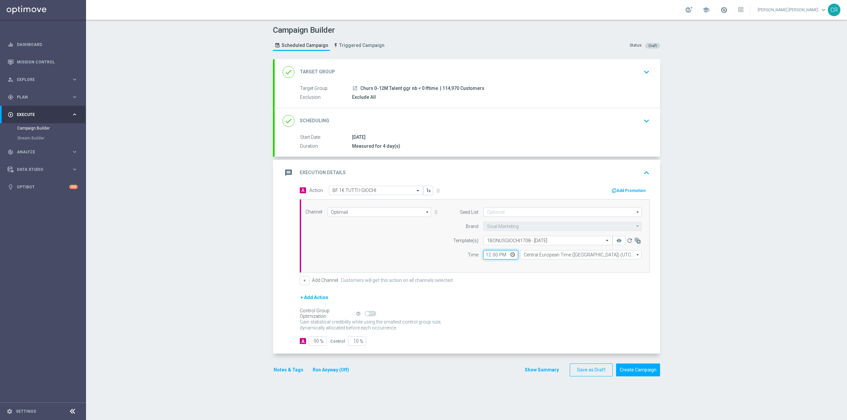
click at [509, 252] on input "12:00" at bounding box center [500, 254] width 35 height 9
type input "18:30"
click at [590, 302] on div "+ Add Action" at bounding box center [475, 302] width 350 height 17
click at [627, 188] on button "Add Promotion" at bounding box center [629, 190] width 37 height 7
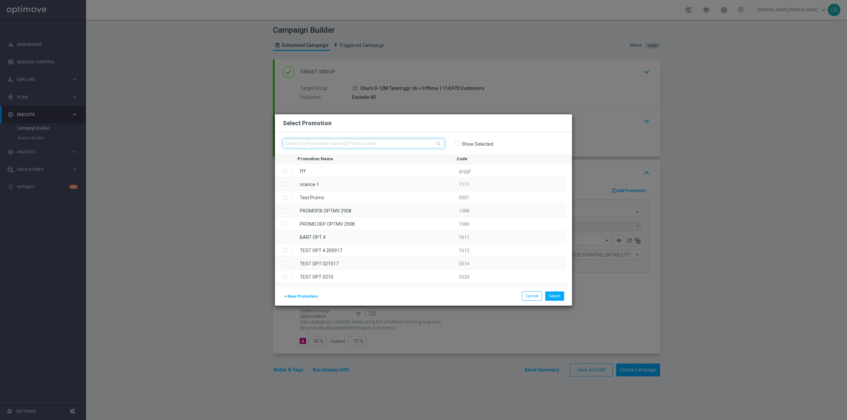
click at [365, 144] on input "text" at bounding box center [363, 143] width 161 height 9
paste input "228812"
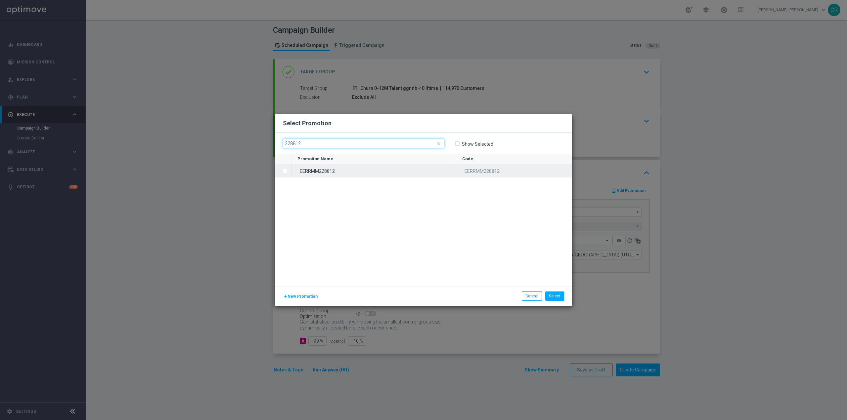
type input "228812"
click at [354, 172] on div "EERRMM228812" at bounding box center [373, 170] width 165 height 13
click at [554, 300] on button "Select" at bounding box center [554, 296] width 19 height 9
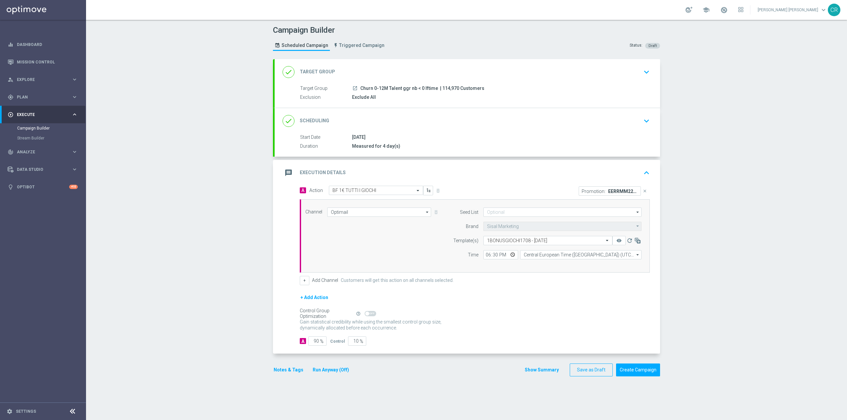
click at [641, 124] on icon "keyboard_arrow_down" at bounding box center [646, 121] width 10 height 10
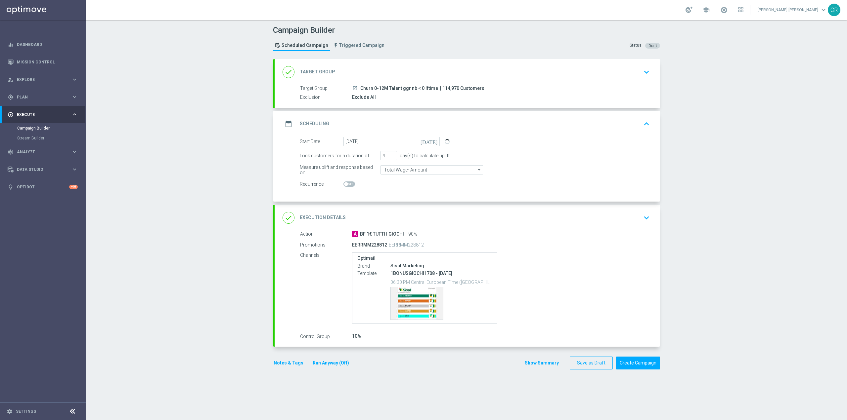
click at [641, 123] on icon "keyboard_arrow_up" at bounding box center [646, 124] width 10 height 10
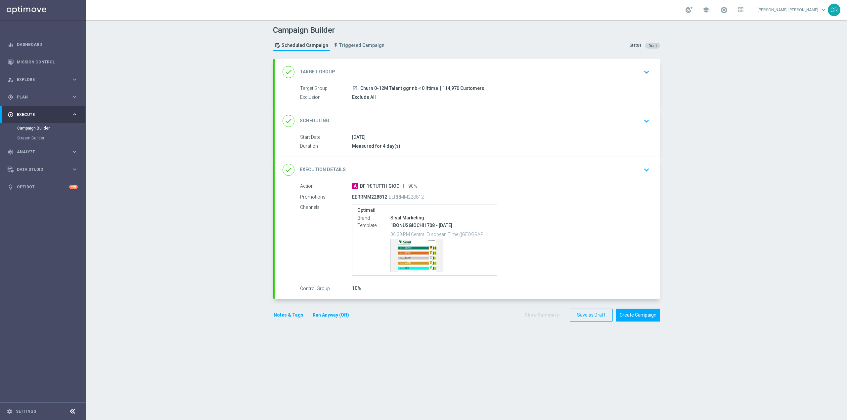
click at [637, 175] on div "done Execution Details keyboard_arrow_down" at bounding box center [468, 170] width 370 height 13
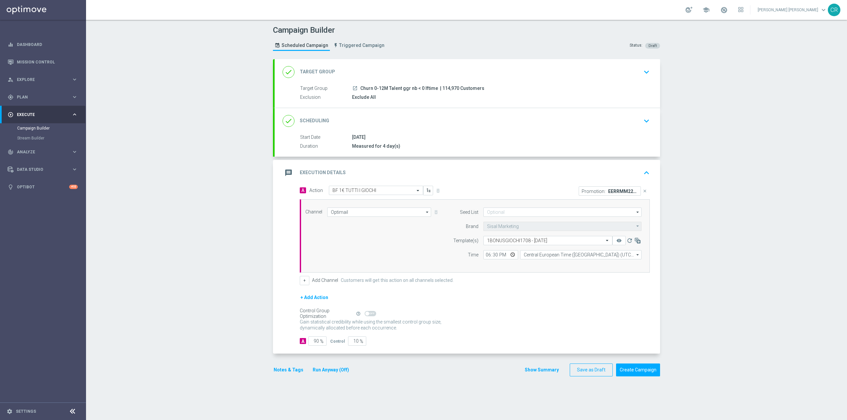
click at [286, 369] on button "Notes & Tags" at bounding box center [288, 370] width 31 height 8
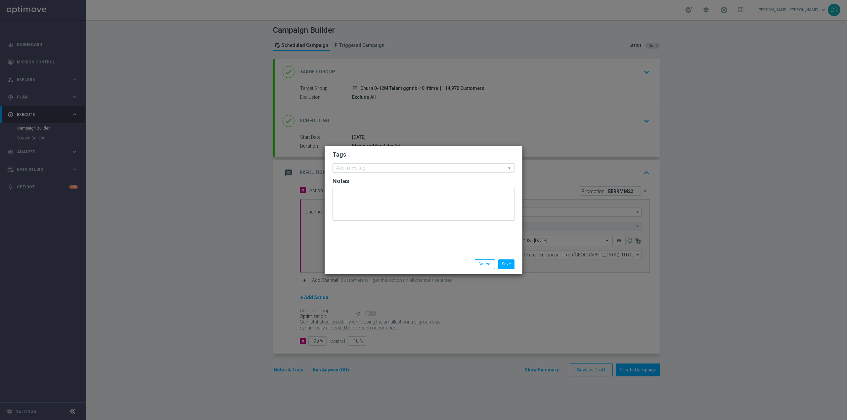
click at [358, 166] on input "text" at bounding box center [421, 169] width 170 height 6
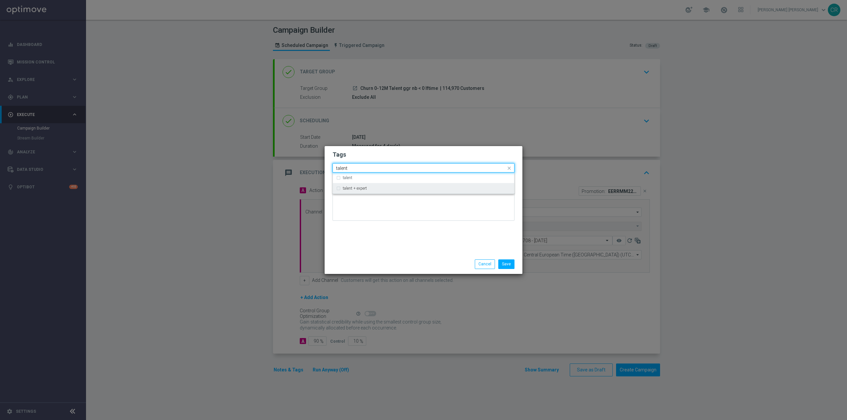
click at [351, 189] on label "talent + expert" at bounding box center [355, 189] width 24 height 4
type input "talent"
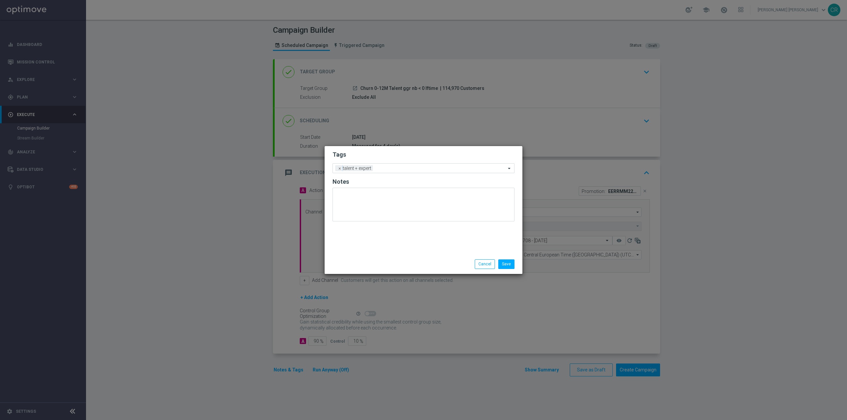
click at [360, 252] on div "Tags Add a new tag × talent + expert Notes" at bounding box center [424, 200] width 198 height 109
click at [384, 169] on input "text" at bounding box center [421, 169] width 170 height 6
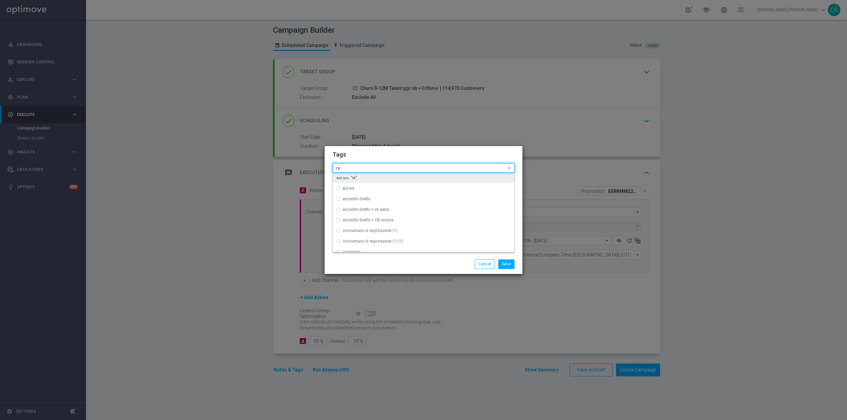
type input "r"
click at [374, 206] on div "riattivazione" at bounding box center [423, 209] width 175 height 11
type input "att"
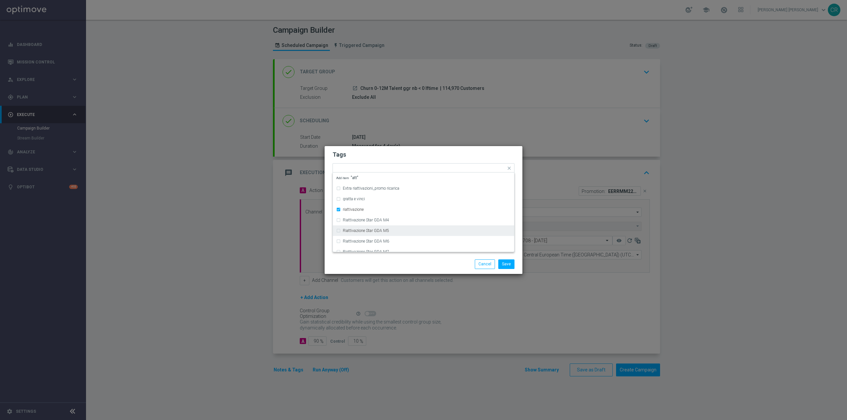
click at [414, 258] on div "Save Cancel" at bounding box center [424, 264] width 198 height 19
click at [436, 170] on input "text" at bounding box center [459, 169] width 94 height 6
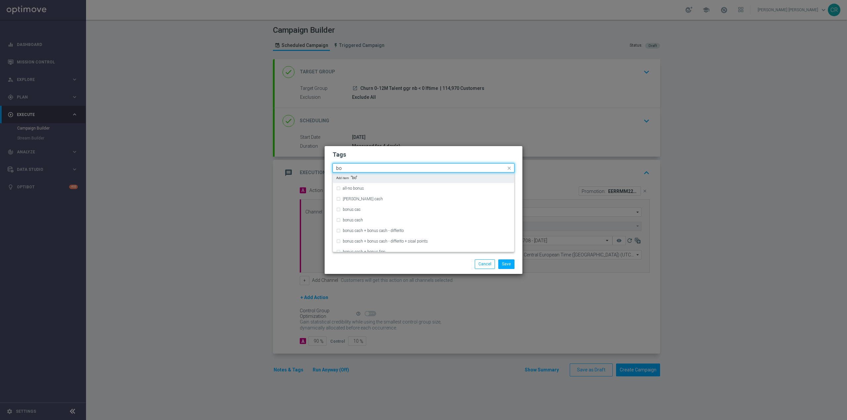
type input "b"
click at [389, 198] on div "accredito diretto" at bounding box center [427, 199] width 168 height 4
type input "acc"
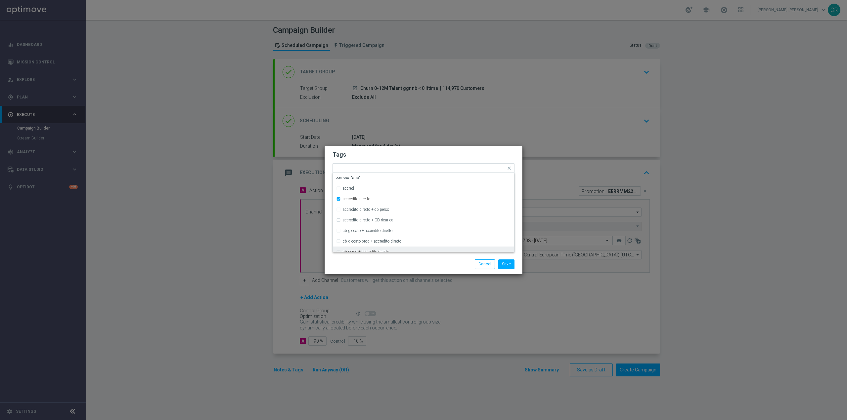
click at [402, 261] on div "Save Cancel" at bounding box center [455, 264] width 128 height 9
click at [480, 165] on div "Add a new tag × talent + expert × riattivazione × accredito diretto" at bounding box center [419, 168] width 173 height 9
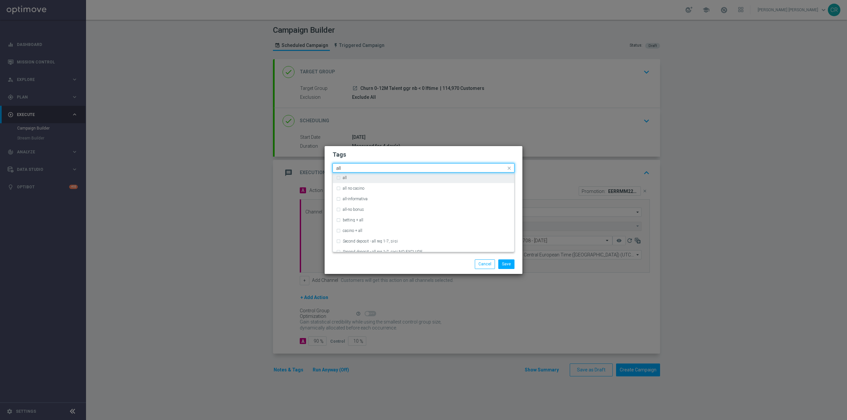
click at [442, 178] on div "all" at bounding box center [427, 178] width 168 height 4
type input "all"
click at [456, 264] on div "Save Cancel" at bounding box center [455, 264] width 128 height 9
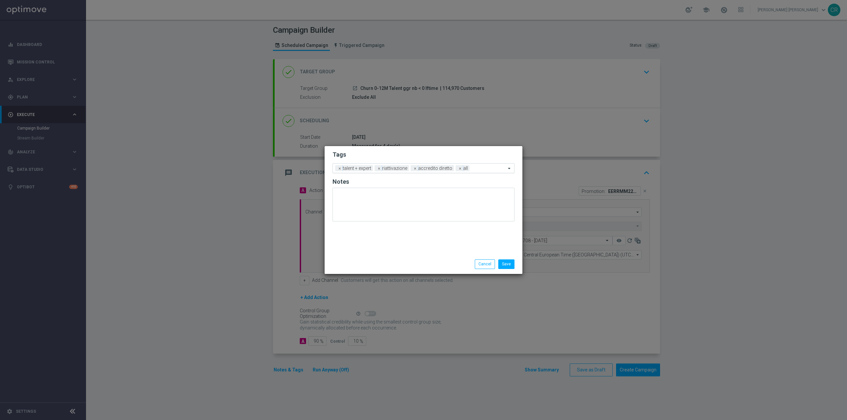
click at [489, 167] on input "text" at bounding box center [489, 169] width 34 height 6
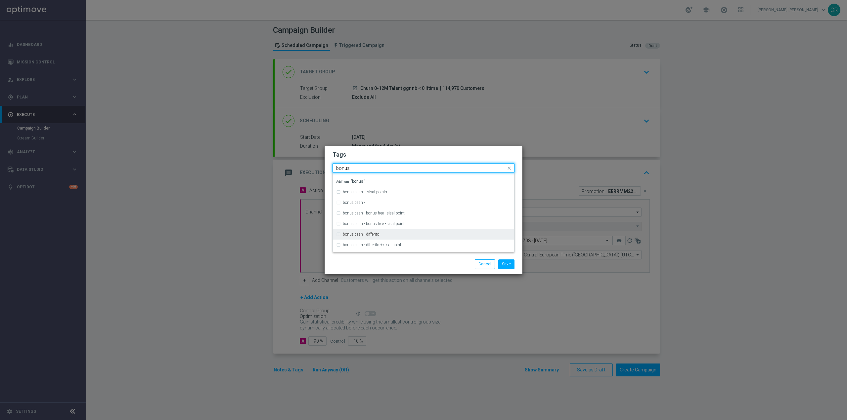
scroll to position [132, 0]
click at [437, 226] on div "bonus free" at bounding box center [427, 226] width 168 height 4
type input "bonus"
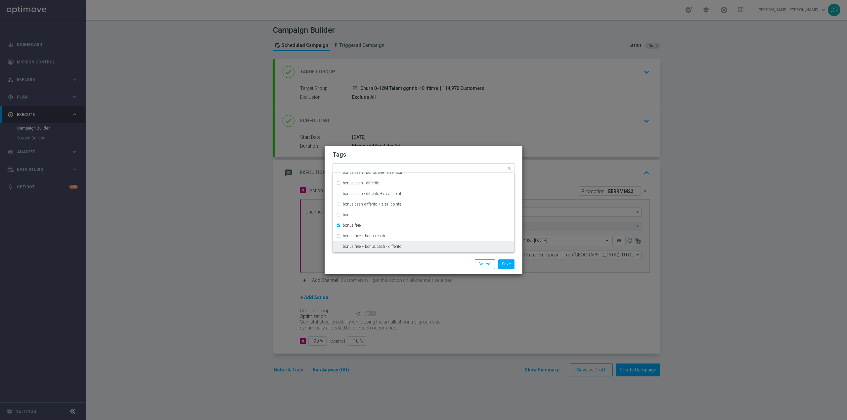
click at [427, 259] on div "Save Cancel" at bounding box center [424, 264] width 198 height 19
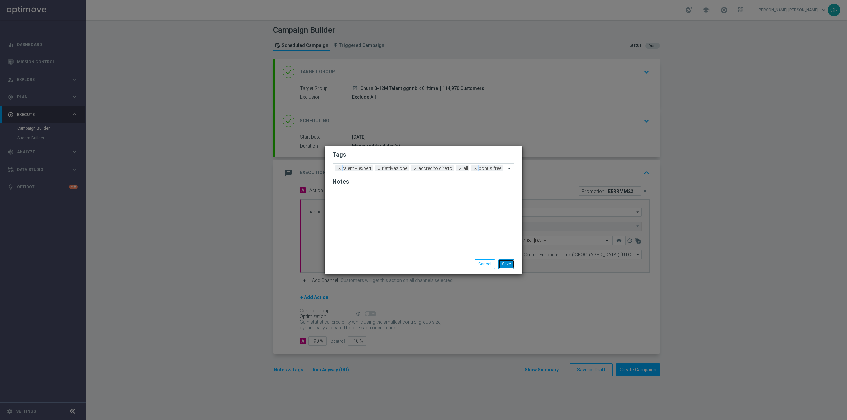
click at [506, 266] on button "Save" at bounding box center [506, 264] width 16 height 9
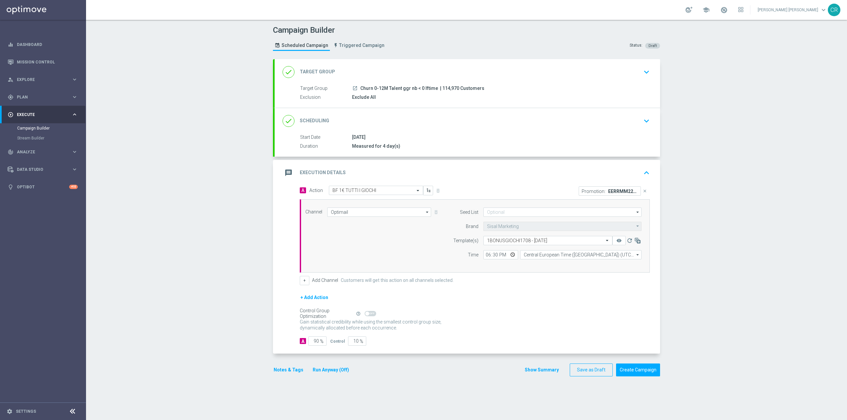
click at [642, 119] on icon "keyboard_arrow_down" at bounding box center [646, 121] width 10 height 10
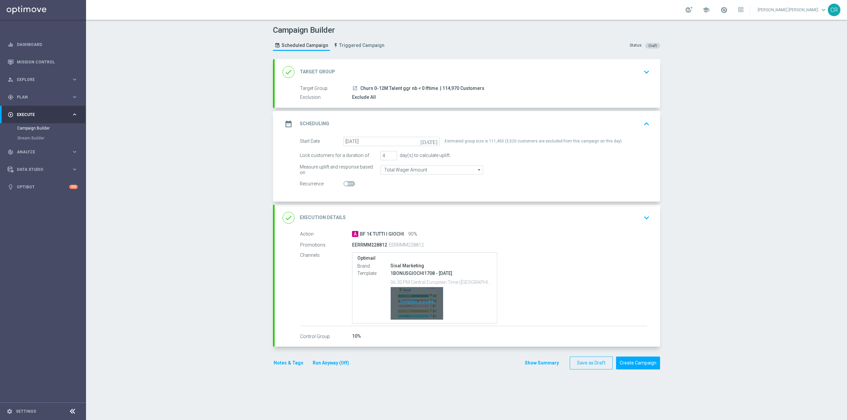
click at [414, 294] on div "Template preview" at bounding box center [417, 303] width 52 height 32
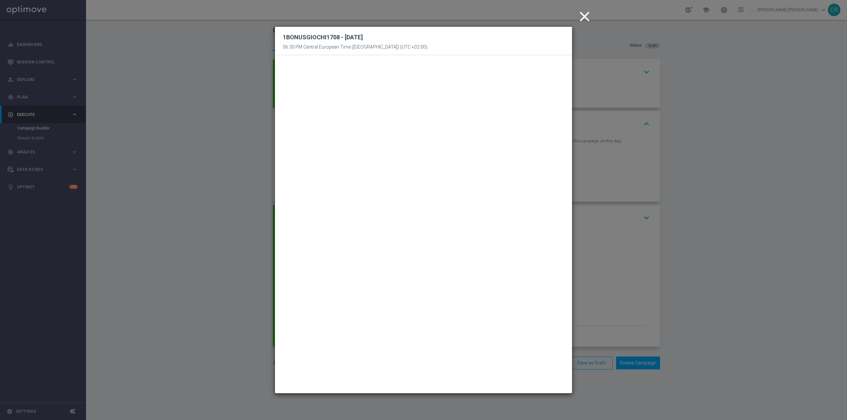
click at [588, 17] on icon "close" at bounding box center [584, 16] width 17 height 17
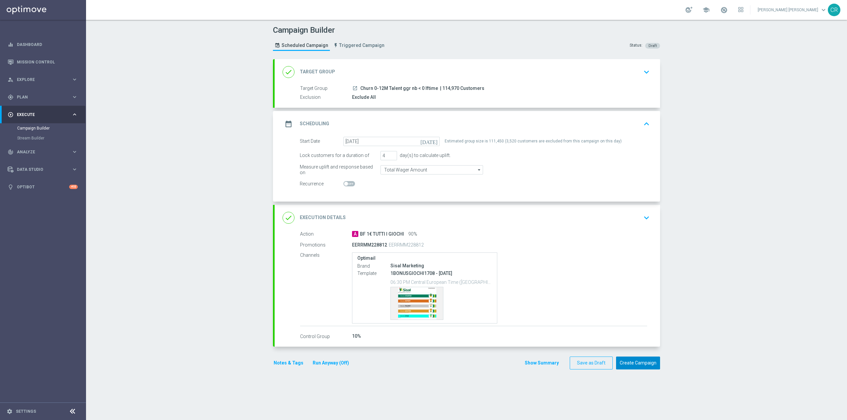
click at [644, 363] on button "Create Campaign" at bounding box center [638, 363] width 44 height 13
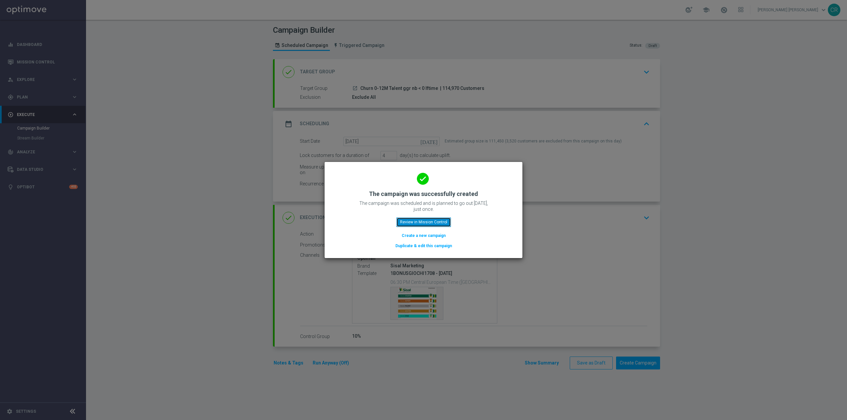
click at [432, 219] on button "Review in Mission Control" at bounding box center [423, 222] width 55 height 9
